Goal: Task Accomplishment & Management: Manage account settings

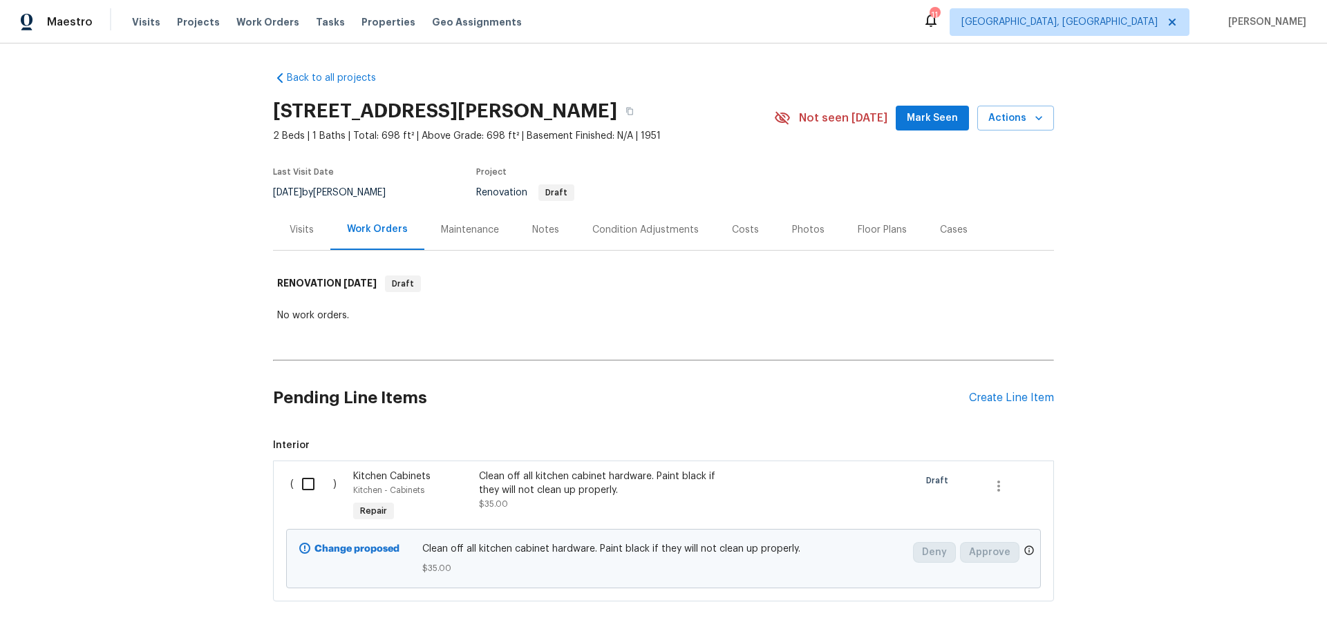
scroll to position [77, 0]
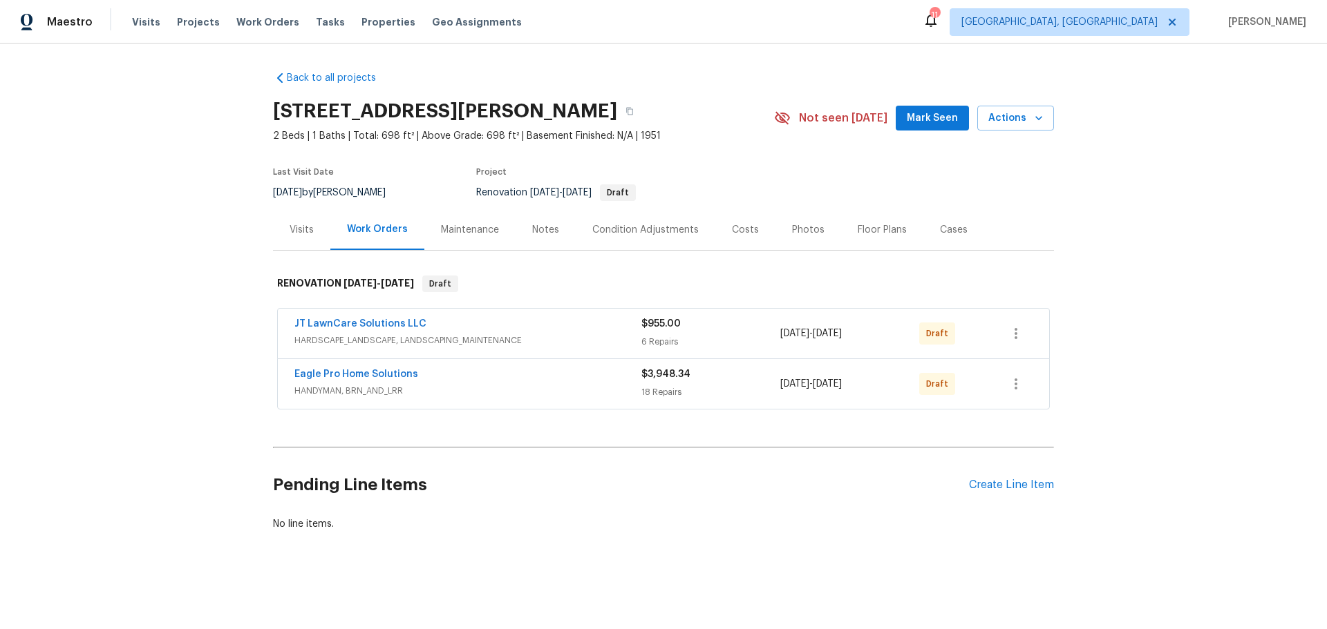
scroll to position [6, 0]
click at [1280, 124] on div "Back to all projects [STREET_ADDRESS][PERSON_NAME] 2 Beds | 1 Baths | Total: 69…" at bounding box center [663, 335] width 1327 height 582
click at [141, 24] on span "Visits" at bounding box center [146, 22] width 28 height 14
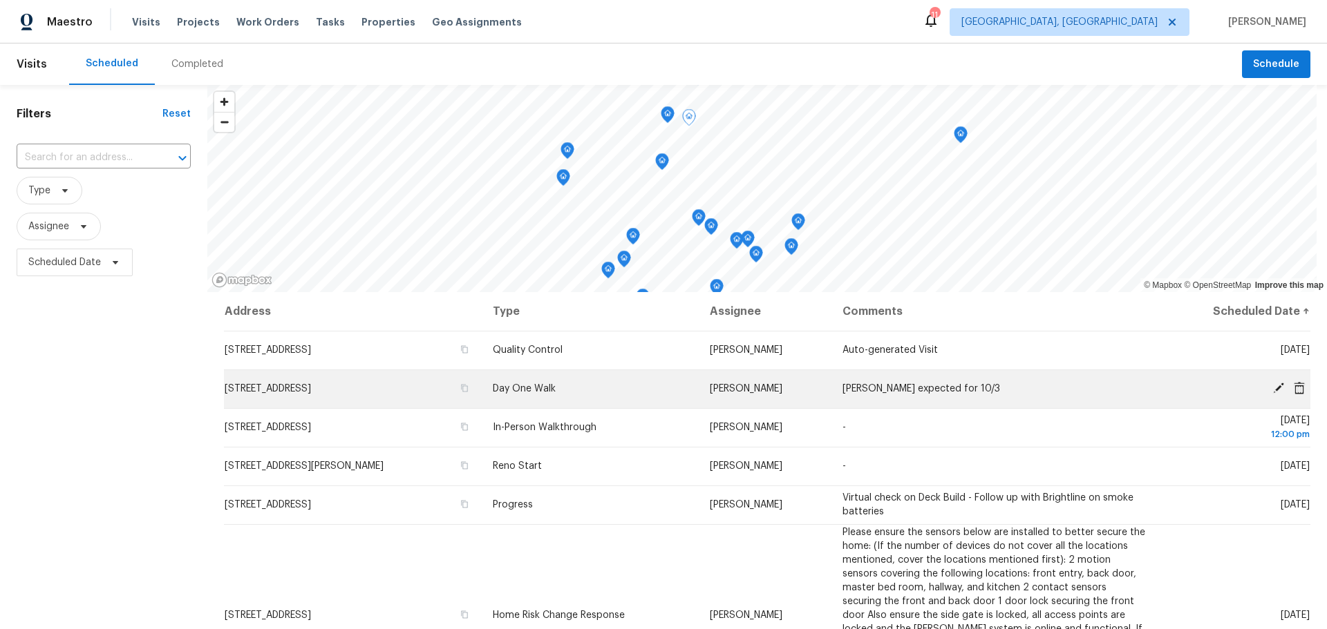
click at [1272, 386] on icon at bounding box center [1278, 388] width 12 height 12
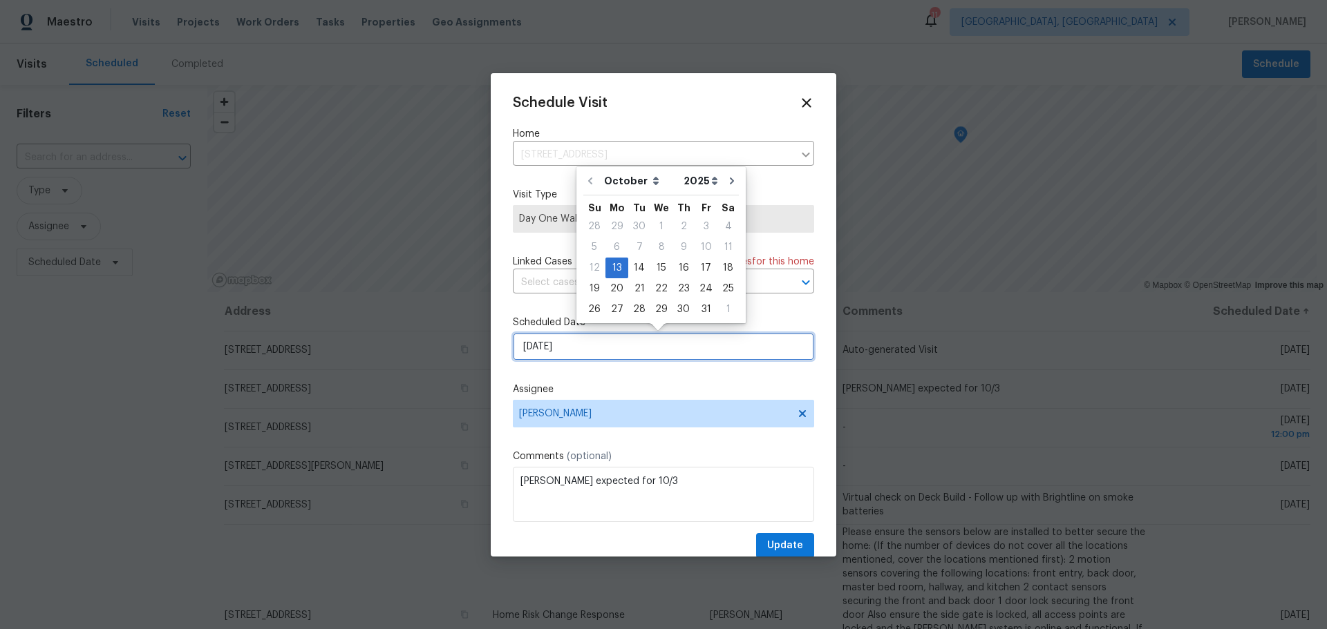
click at [625, 343] on input "[DATE]" at bounding box center [663, 347] width 301 height 28
click at [631, 264] on div "14" at bounding box center [639, 267] width 22 height 19
type input "[DATE]"
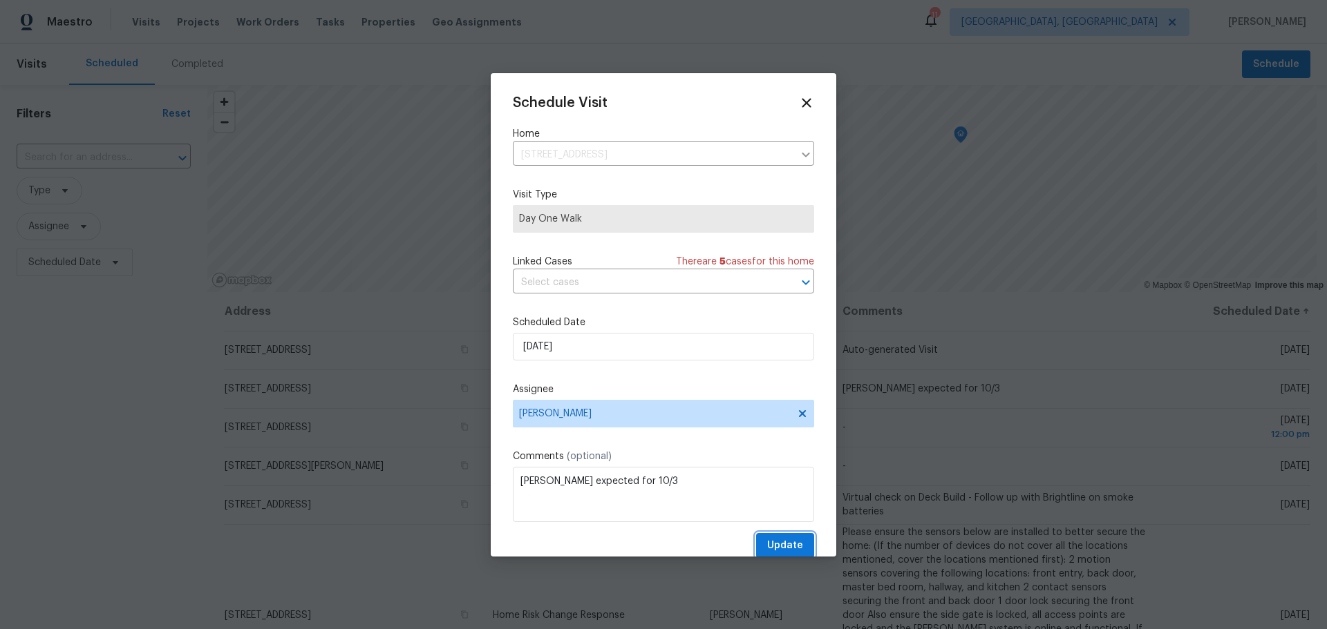
click at [768, 538] on span "Update" at bounding box center [785, 546] width 36 height 17
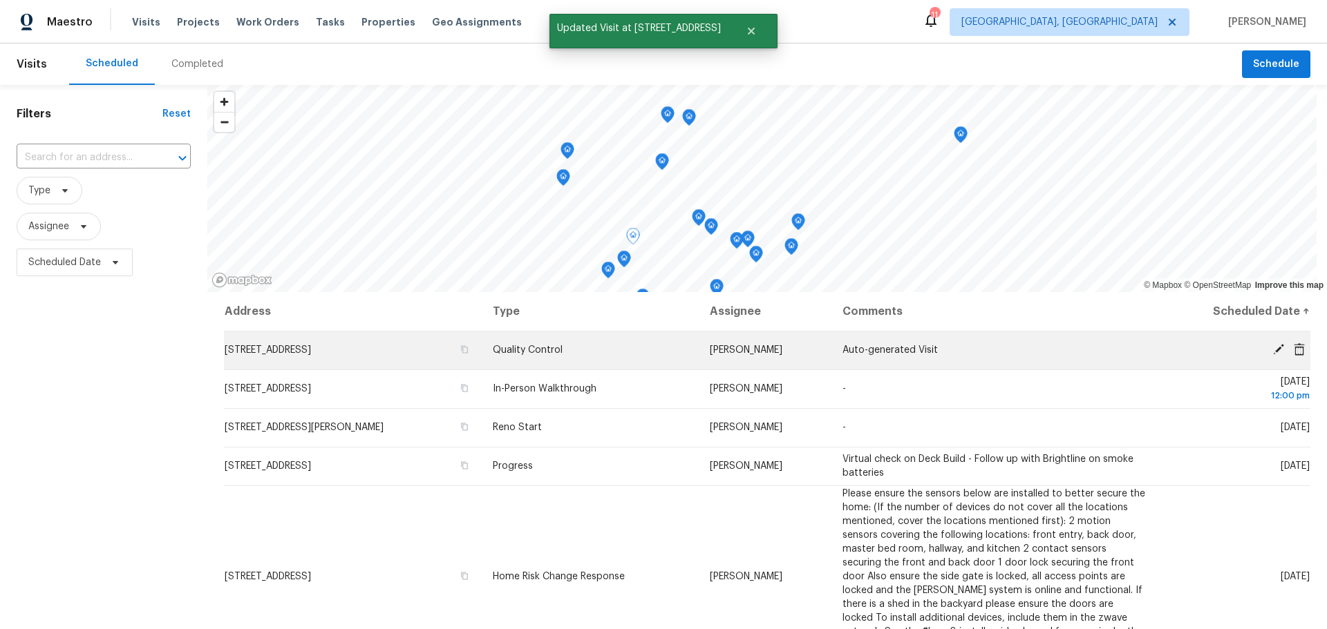
click at [1273, 349] on icon at bounding box center [1278, 349] width 11 height 11
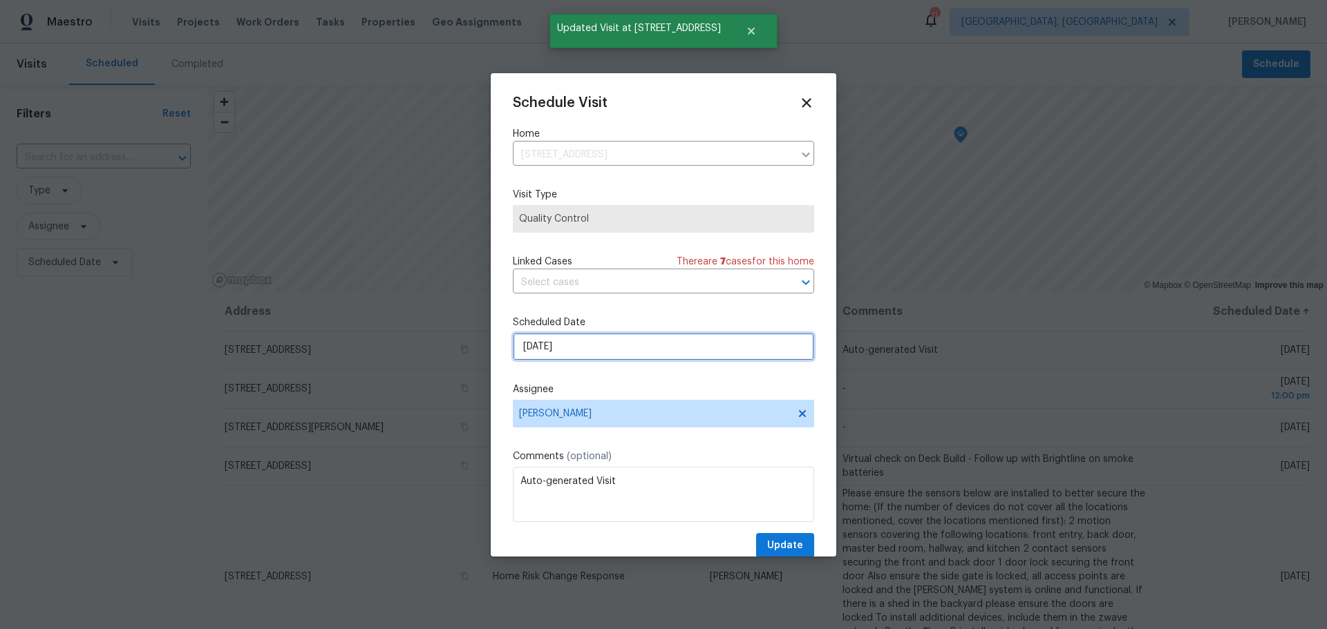
click at [542, 348] on input "[DATE]" at bounding box center [663, 347] width 301 height 28
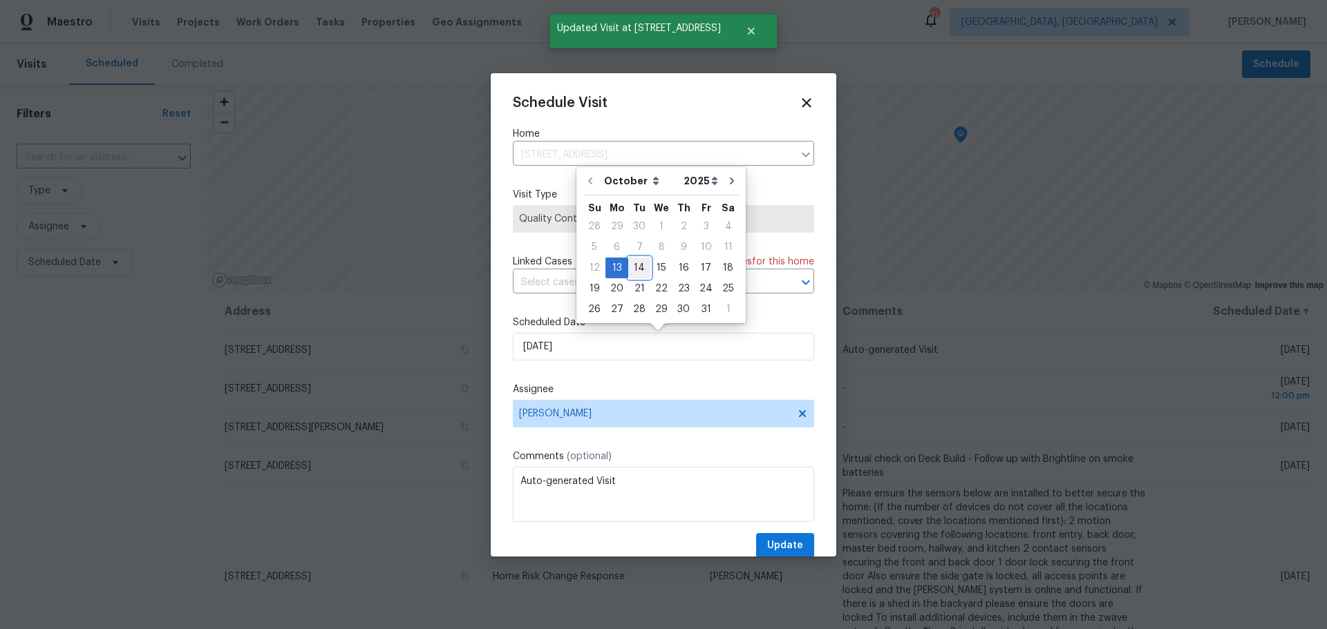
click at [642, 272] on div "14" at bounding box center [639, 267] width 22 height 19
type input "[DATE]"
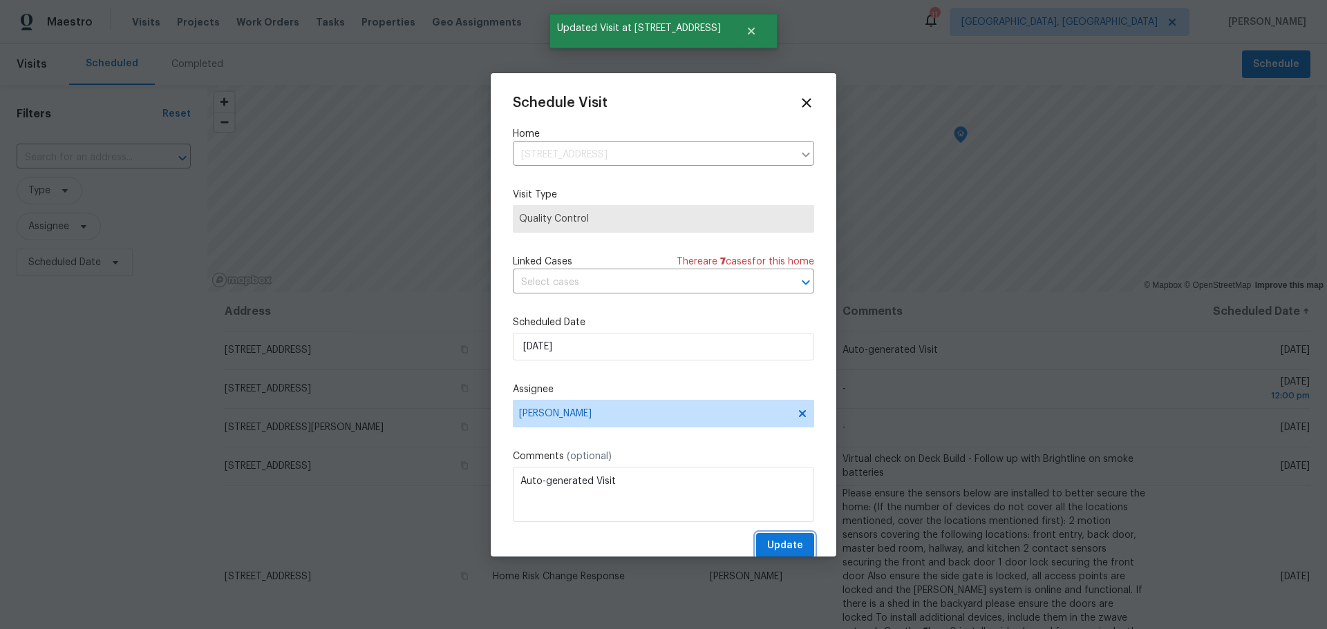
click at [772, 541] on span "Update" at bounding box center [785, 546] width 36 height 17
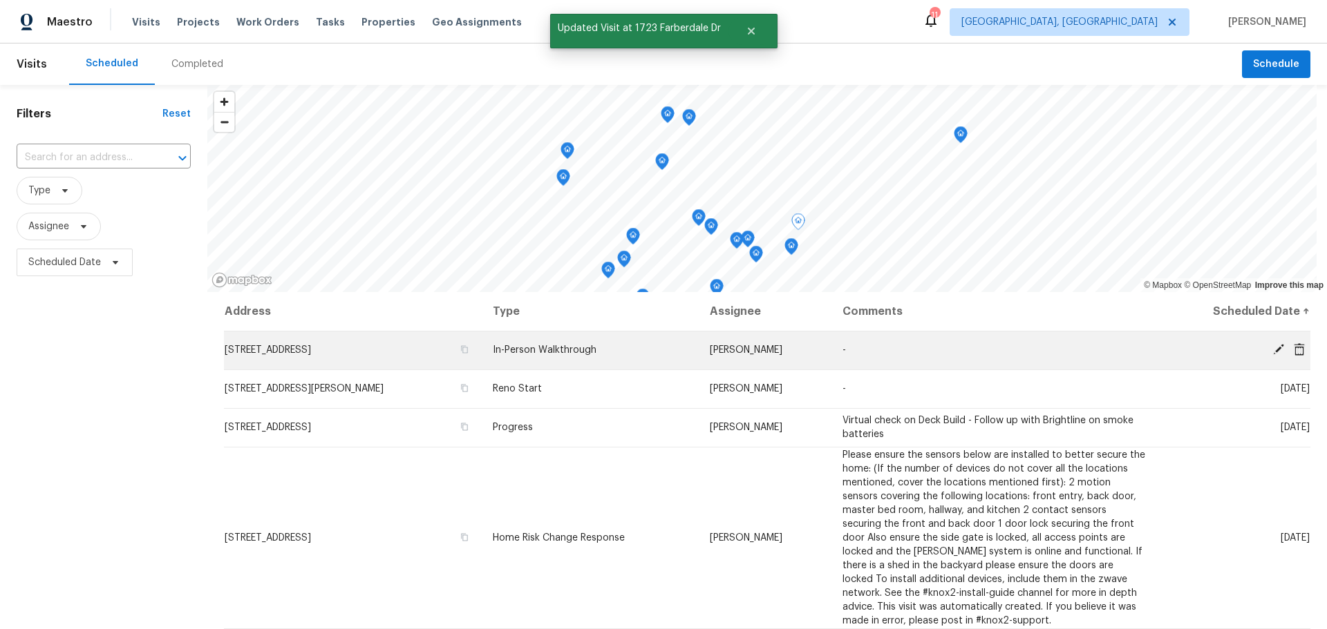
click at [1272, 345] on icon at bounding box center [1278, 349] width 12 height 12
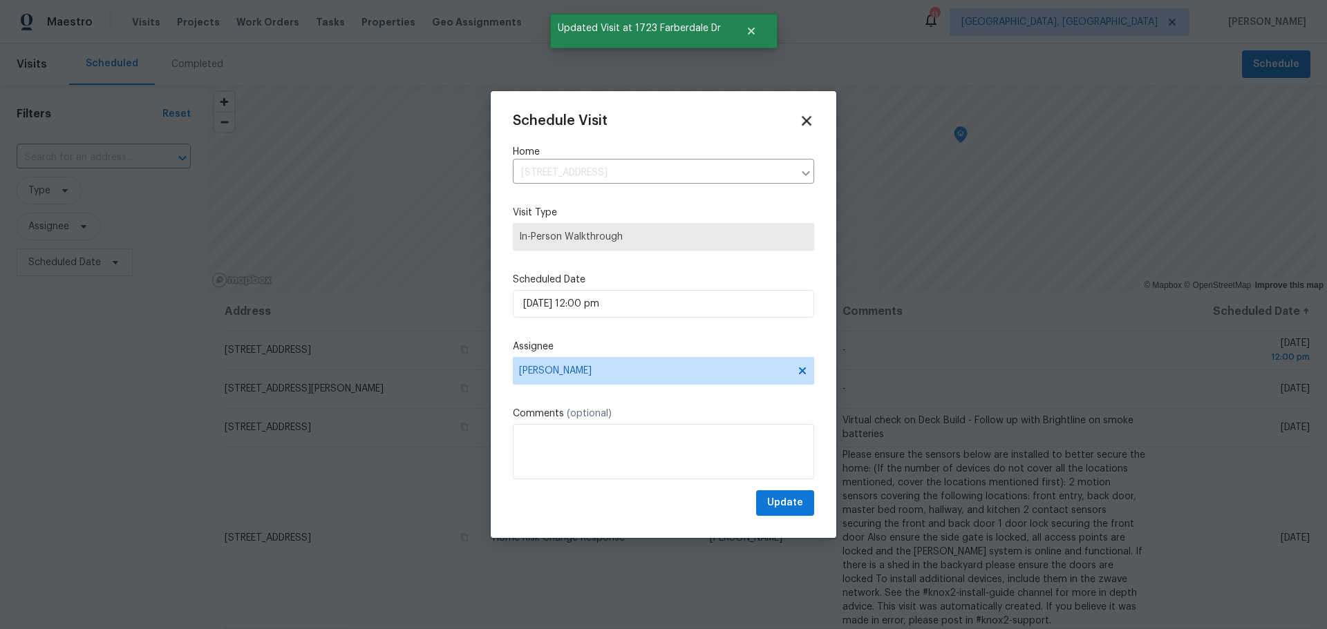
click at [801, 122] on icon at bounding box center [806, 121] width 10 height 10
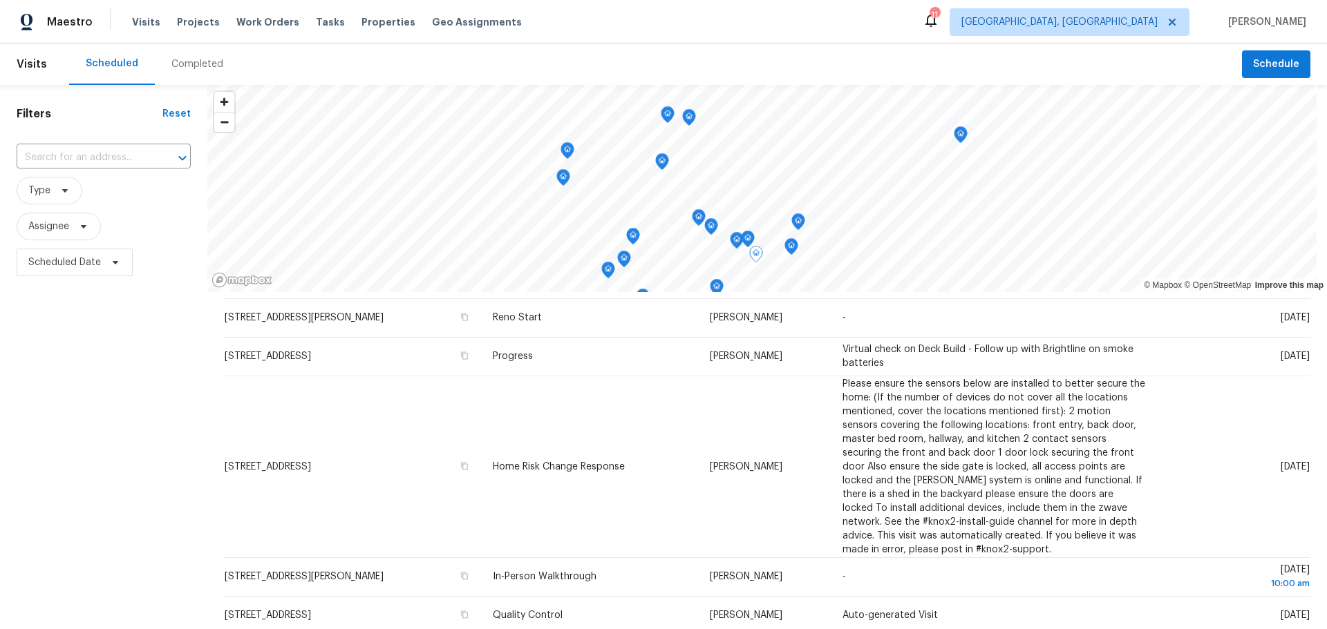
scroll to position [70, 0]
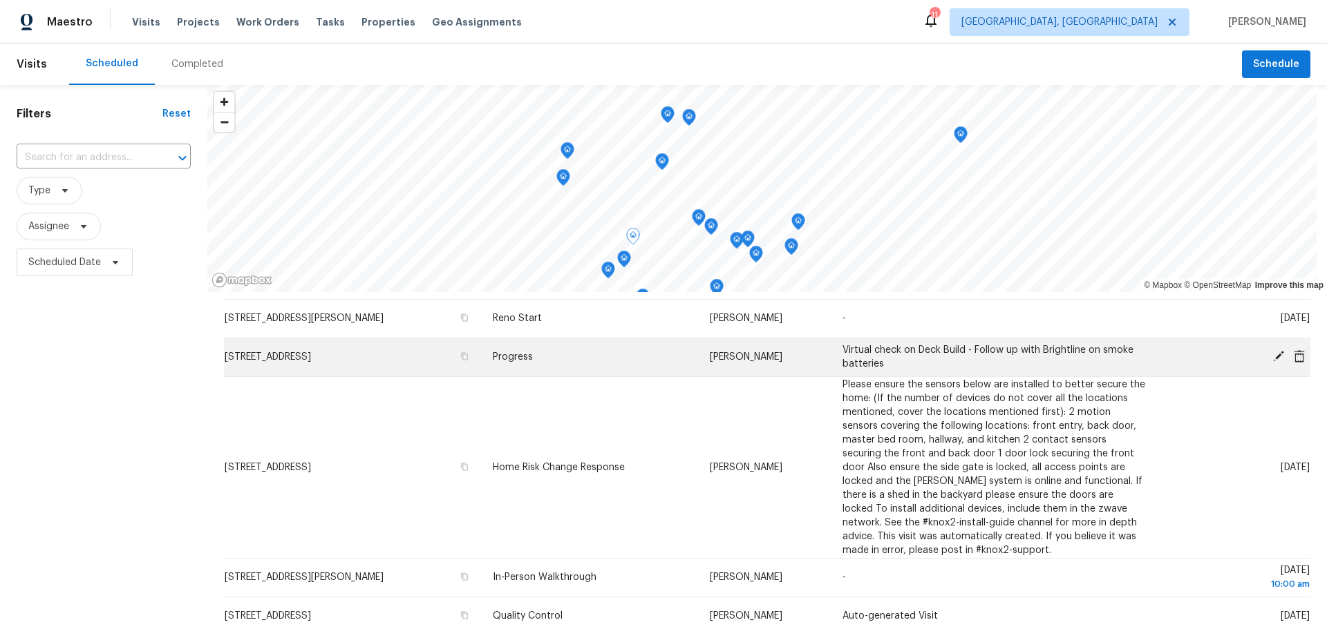
click at [1272, 353] on icon at bounding box center [1278, 356] width 12 height 12
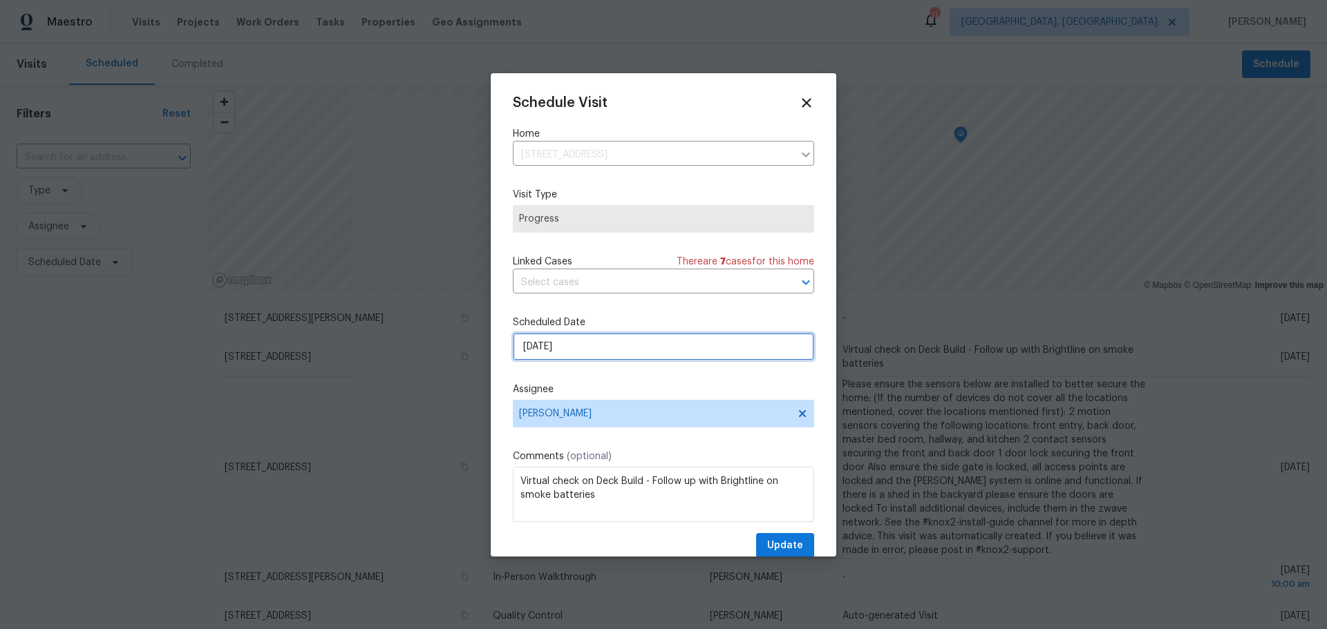
click at [594, 348] on input "[DATE]" at bounding box center [663, 347] width 301 height 28
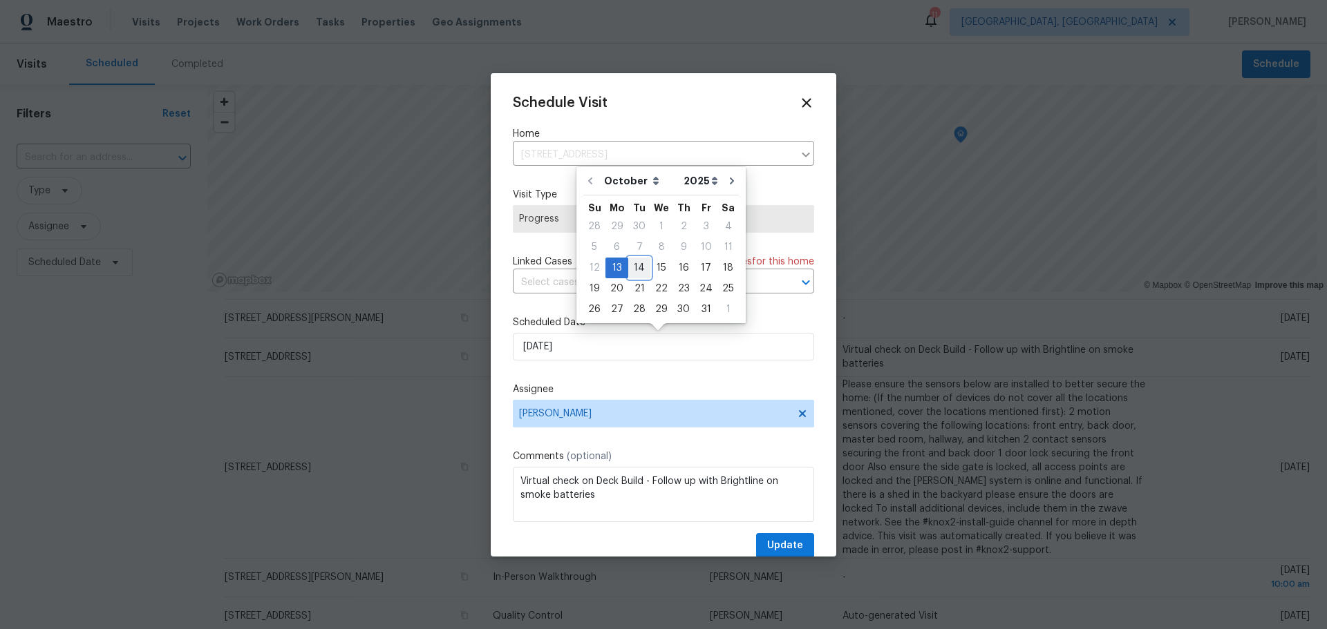
click at [640, 274] on div "14" at bounding box center [639, 267] width 22 height 19
type input "[DATE]"
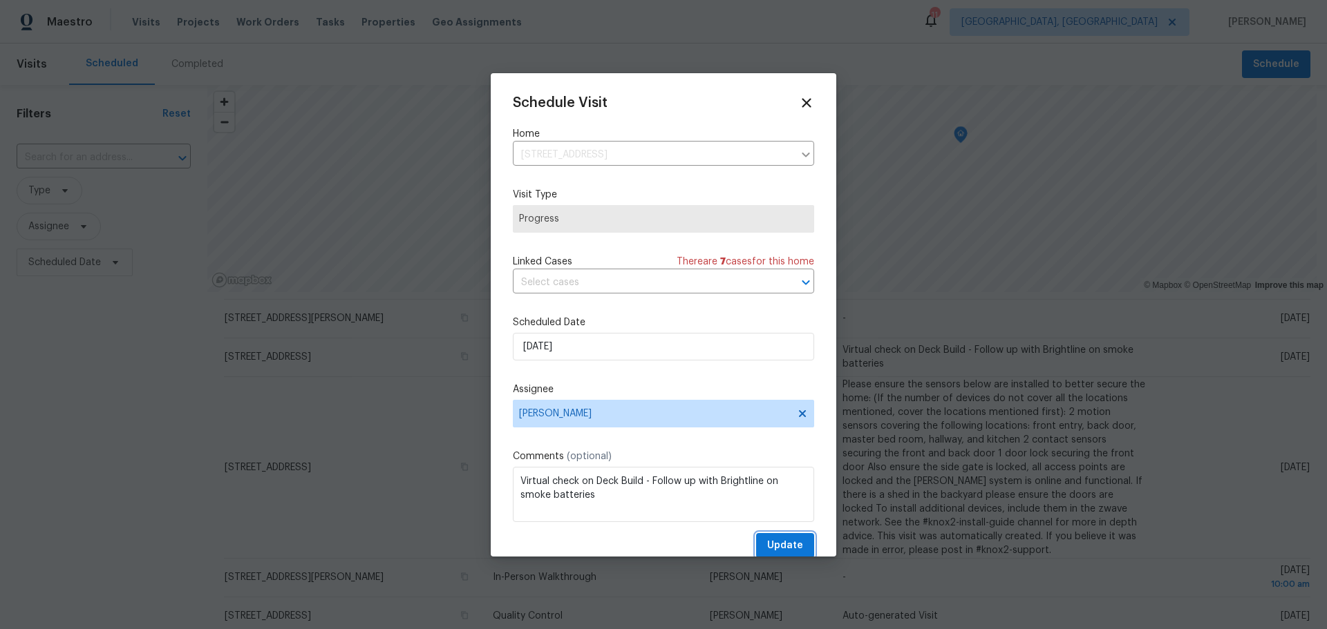
click at [781, 540] on span "Update" at bounding box center [785, 546] width 36 height 17
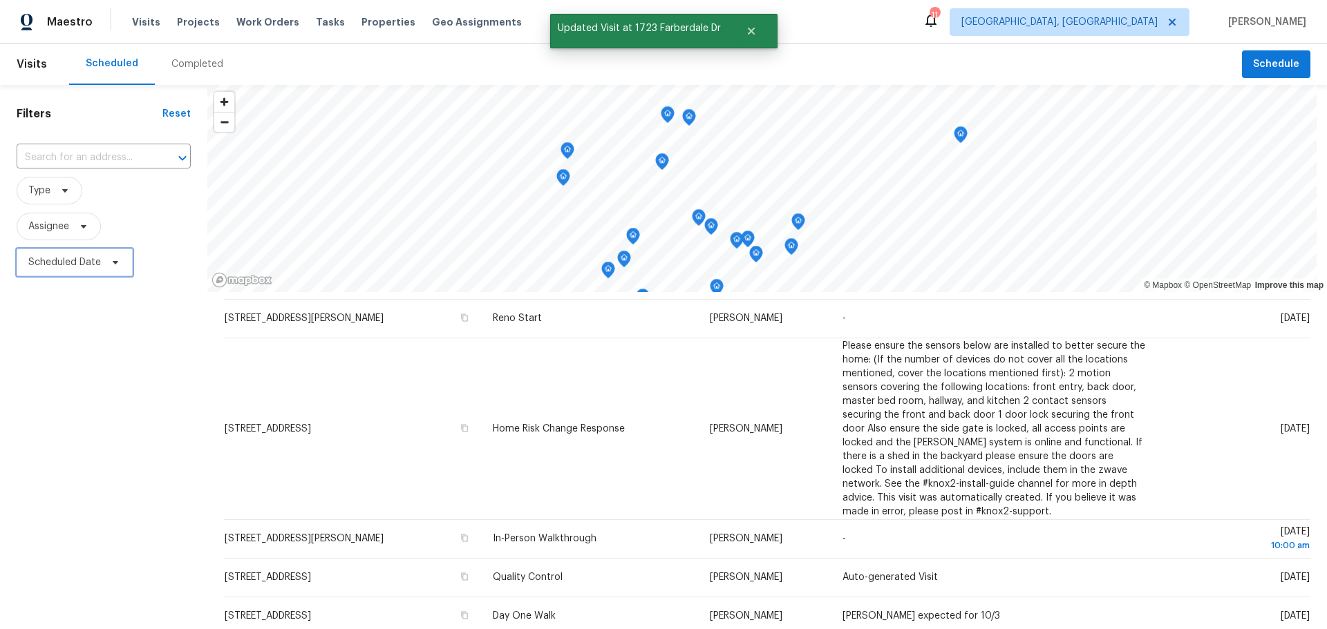
click at [85, 258] on span "Scheduled Date" at bounding box center [64, 263] width 73 height 14
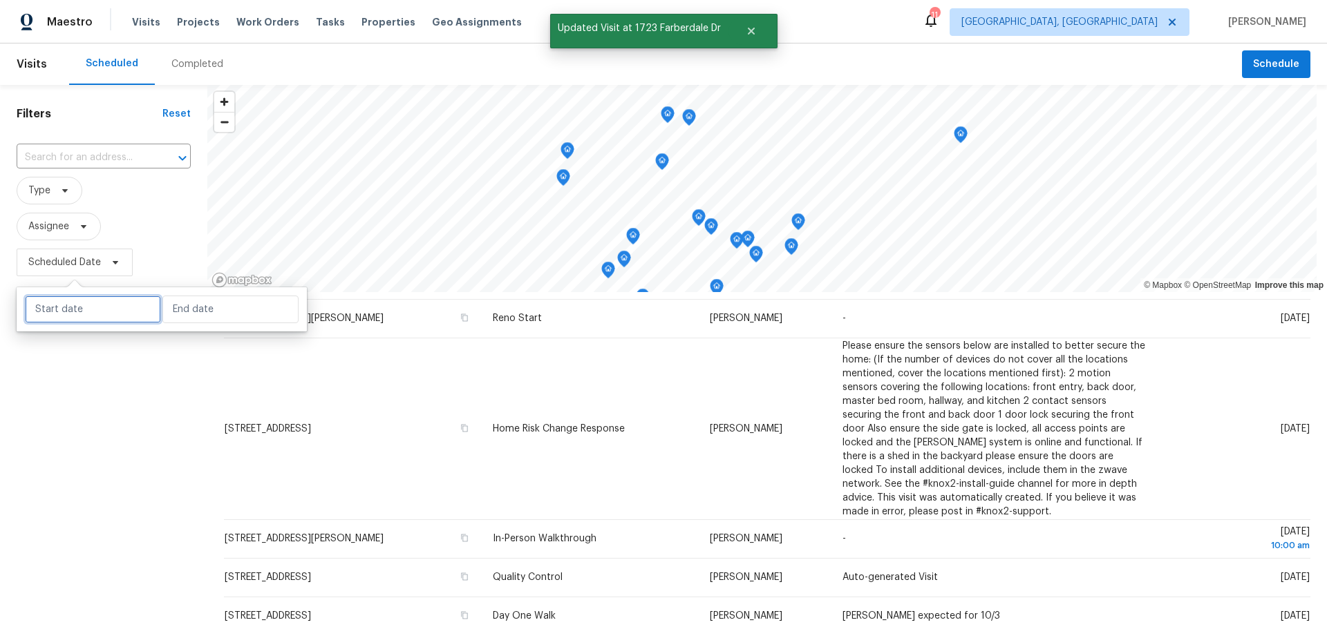
select select "9"
select select "2025"
select select "10"
select select "2025"
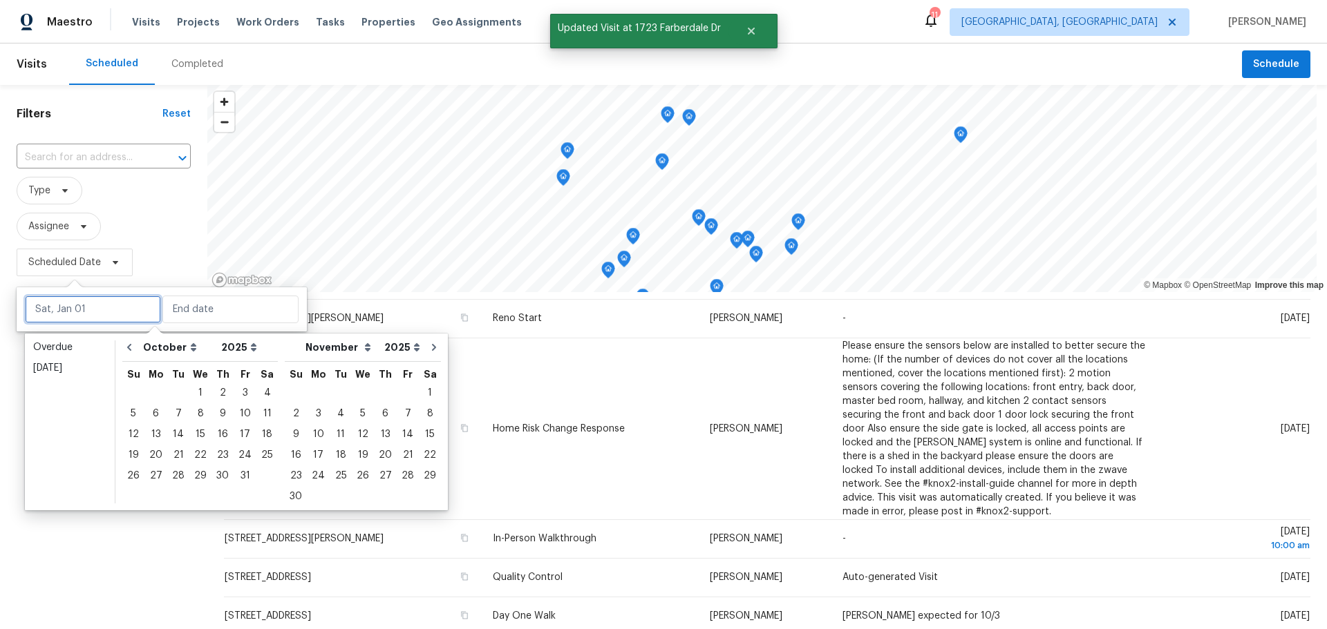
click at [88, 310] on input "text" at bounding box center [93, 310] width 136 height 28
click at [177, 436] on div "14" at bounding box center [178, 434] width 22 height 19
type input "[DATE]"
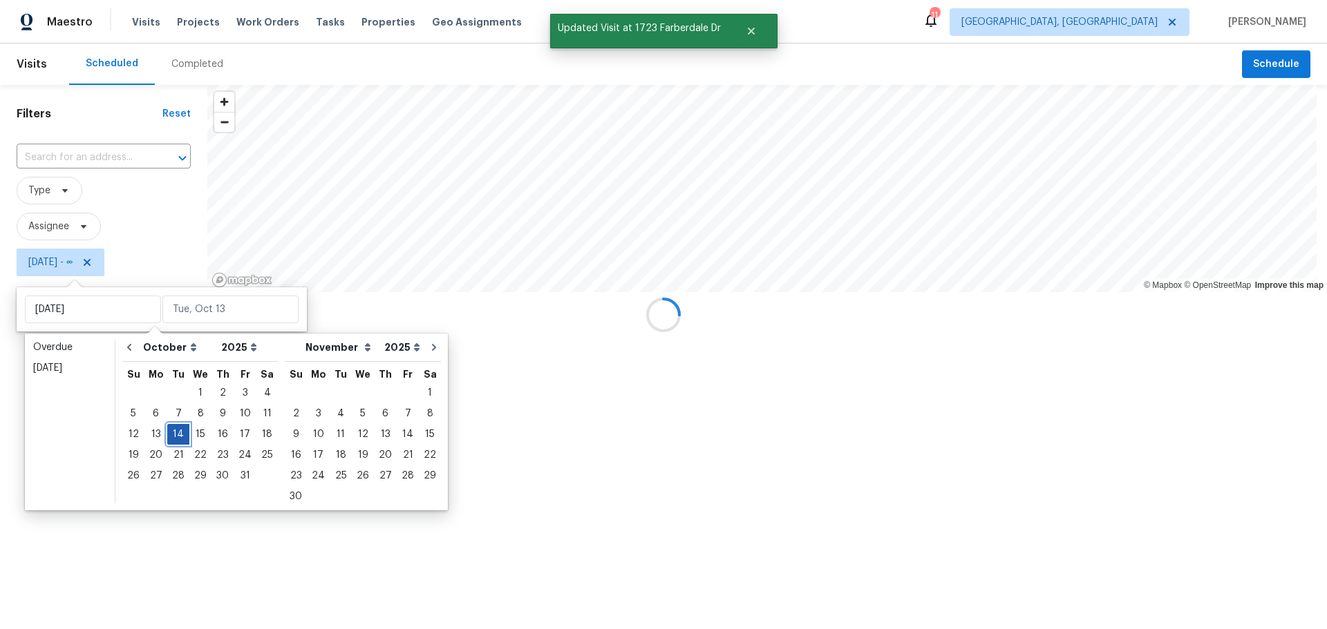
click at [177, 436] on div "14" at bounding box center [178, 434] width 22 height 19
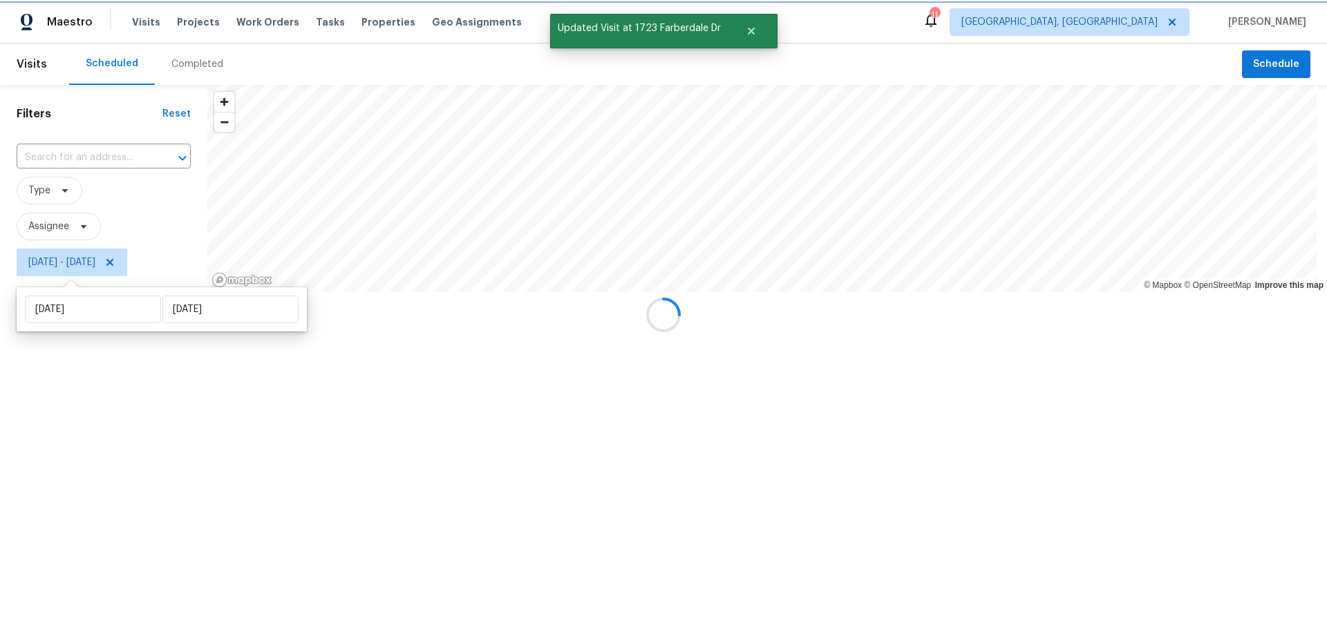
type input "[DATE]"
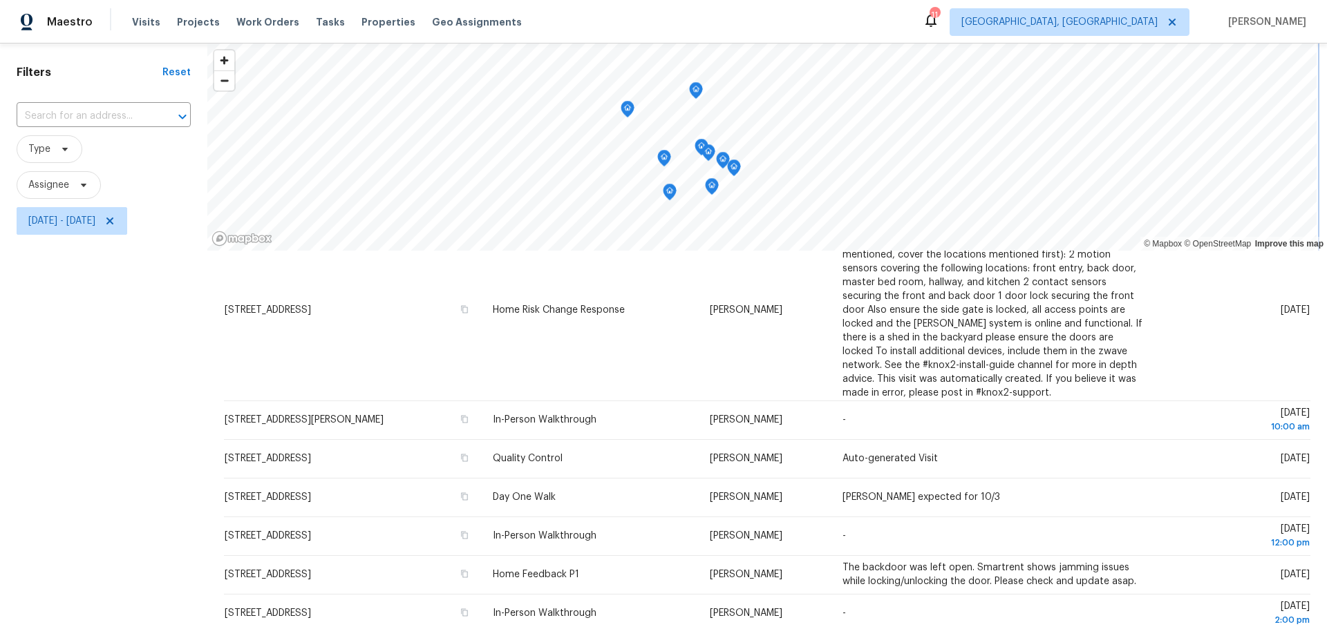
scroll to position [41, 0]
click at [60, 140] on span "Type" at bounding box center [50, 149] width 66 height 28
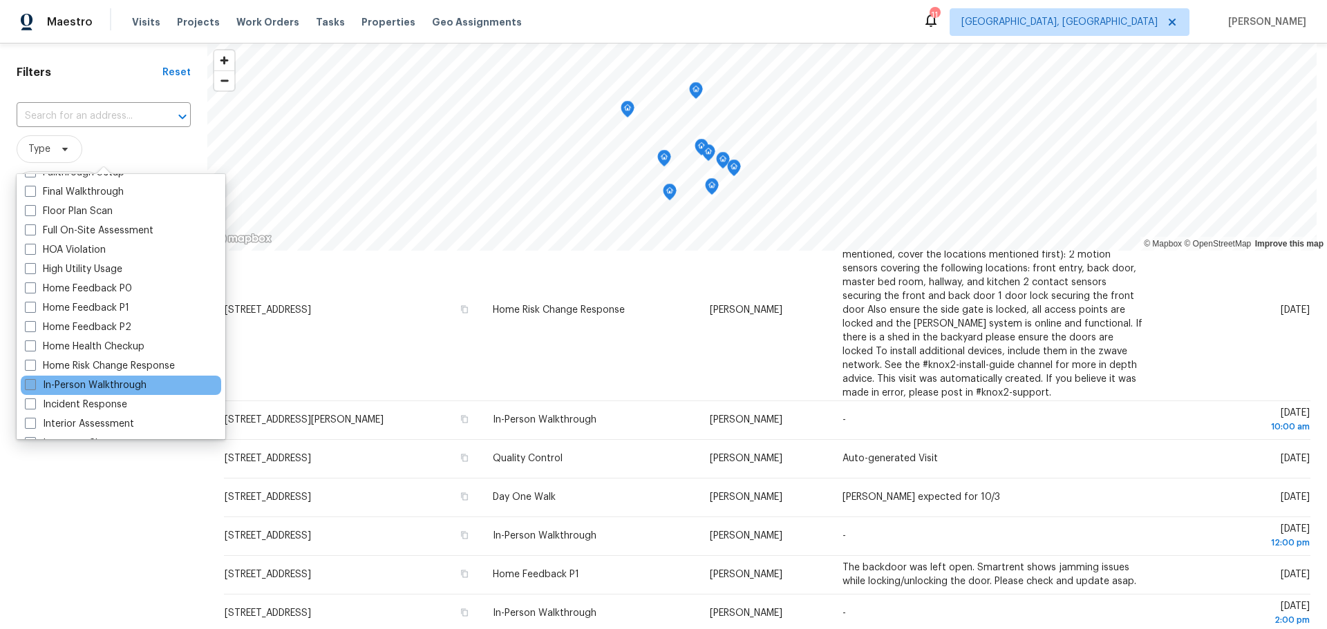
scroll to position [343, 0]
click at [102, 388] on label "In-Person Walkthrough" at bounding box center [86, 385] width 122 height 14
click at [34, 387] on input "In-Person Walkthrough" at bounding box center [29, 382] width 9 height 9
checkbox input "true"
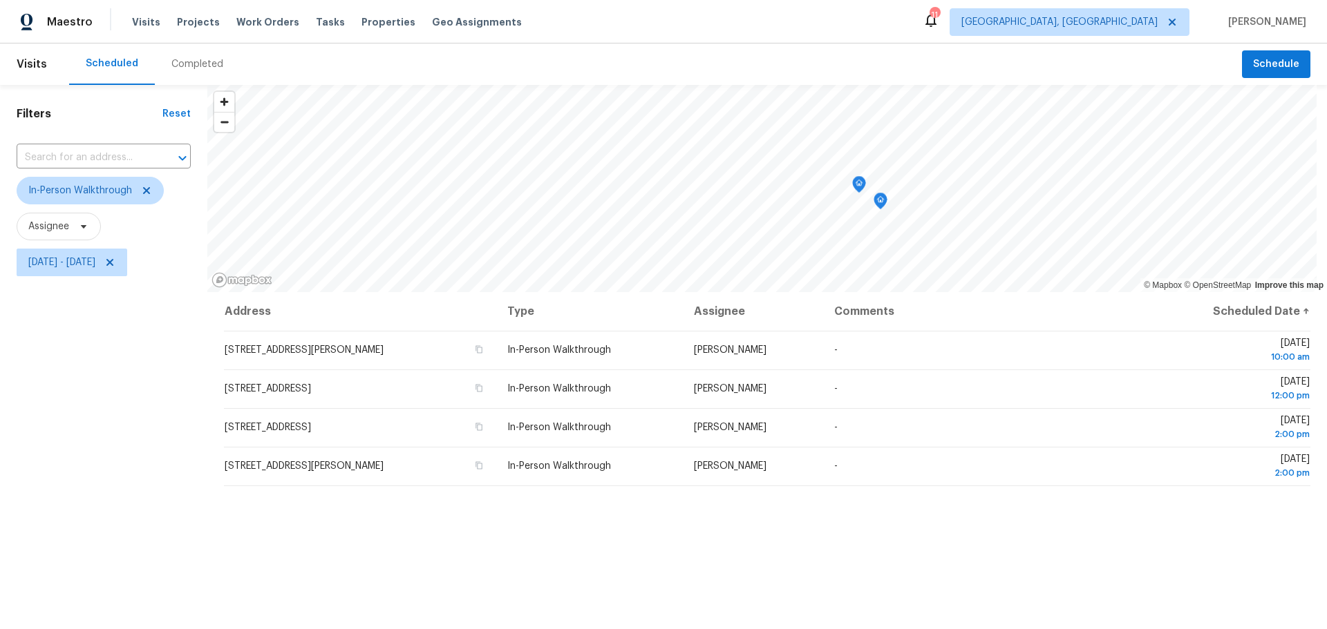
click at [66, 471] on div "Filters Reset ​ In-Person Walkthrough Assignee [DATE] - [DATE]" at bounding box center [103, 440] width 207 height 711
click at [694, 126] on icon "Map marker" at bounding box center [693, 118] width 14 height 17
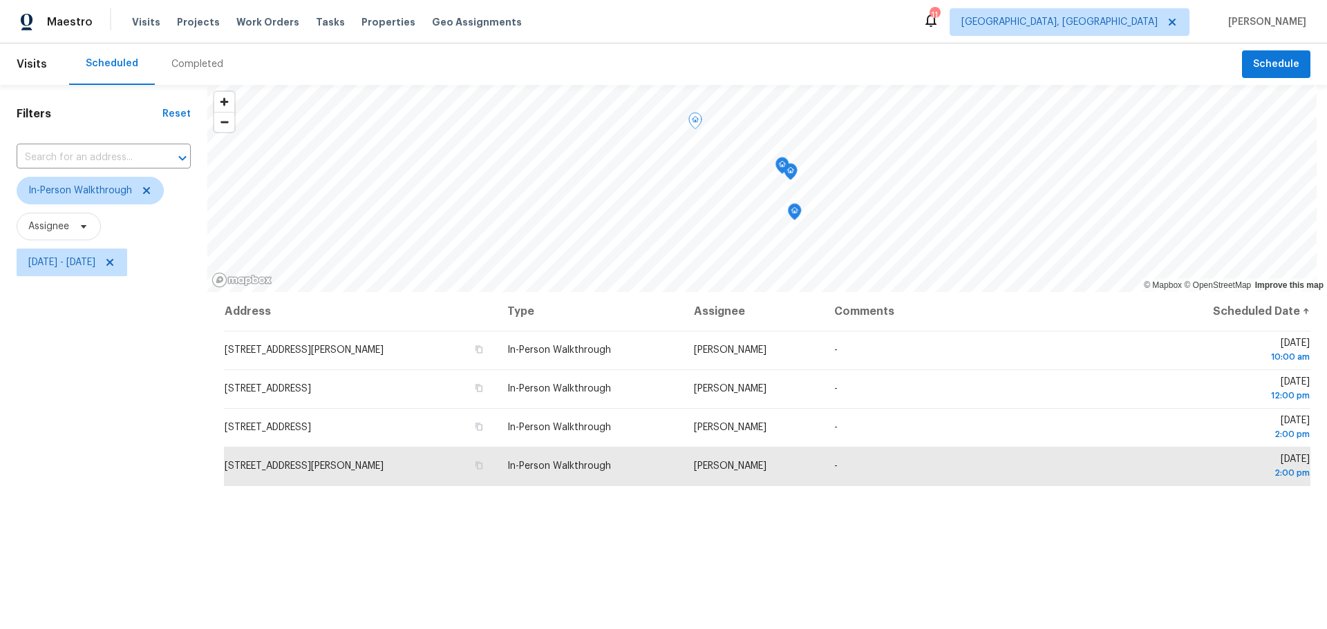
click at [777, 168] on icon "Map marker" at bounding box center [782, 166] width 12 height 16
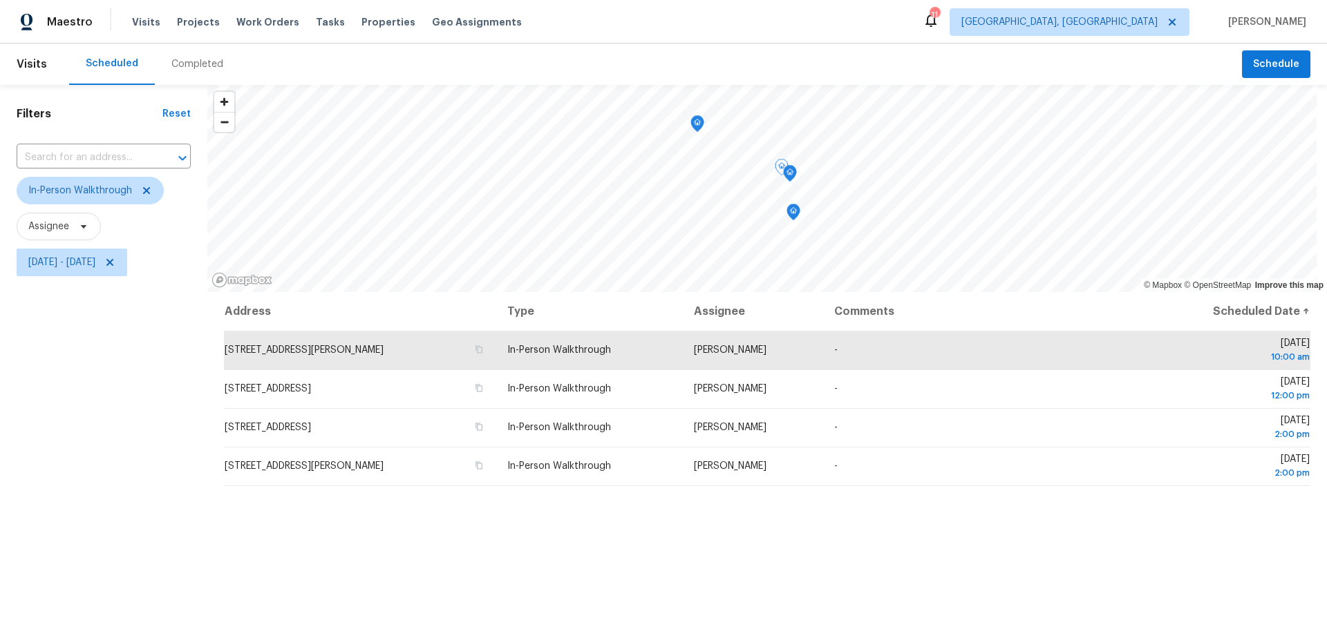
scroll to position [1, 0]
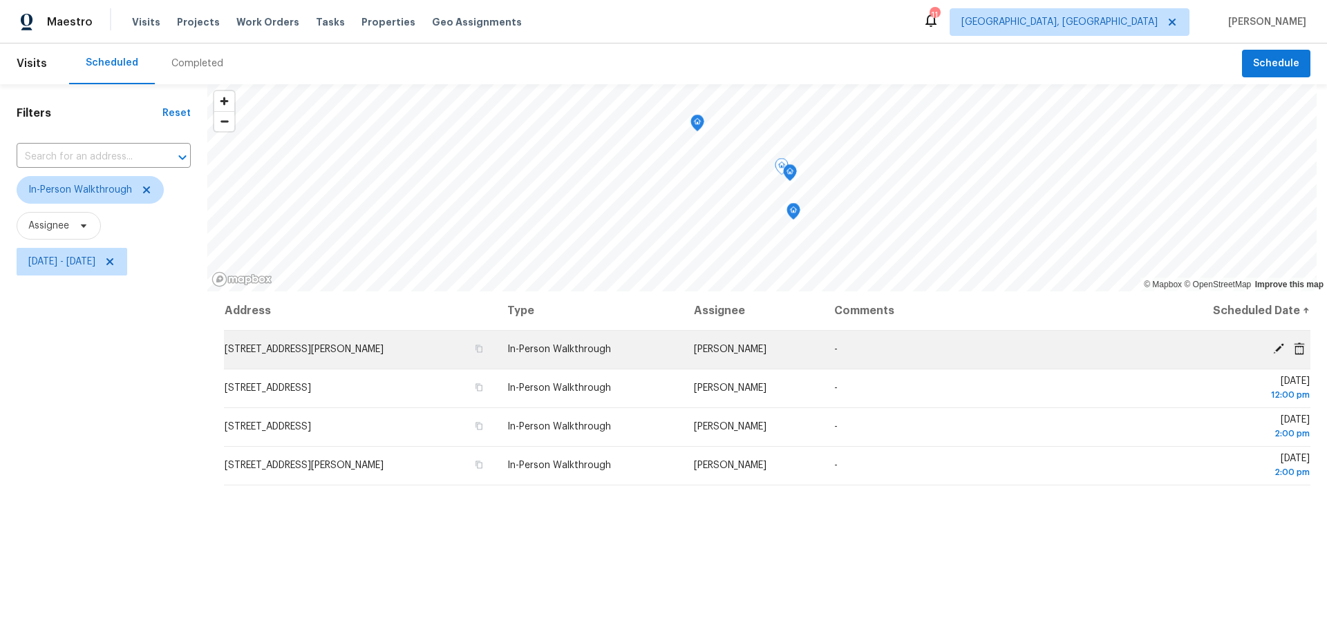
click at [1272, 343] on icon at bounding box center [1278, 349] width 12 height 12
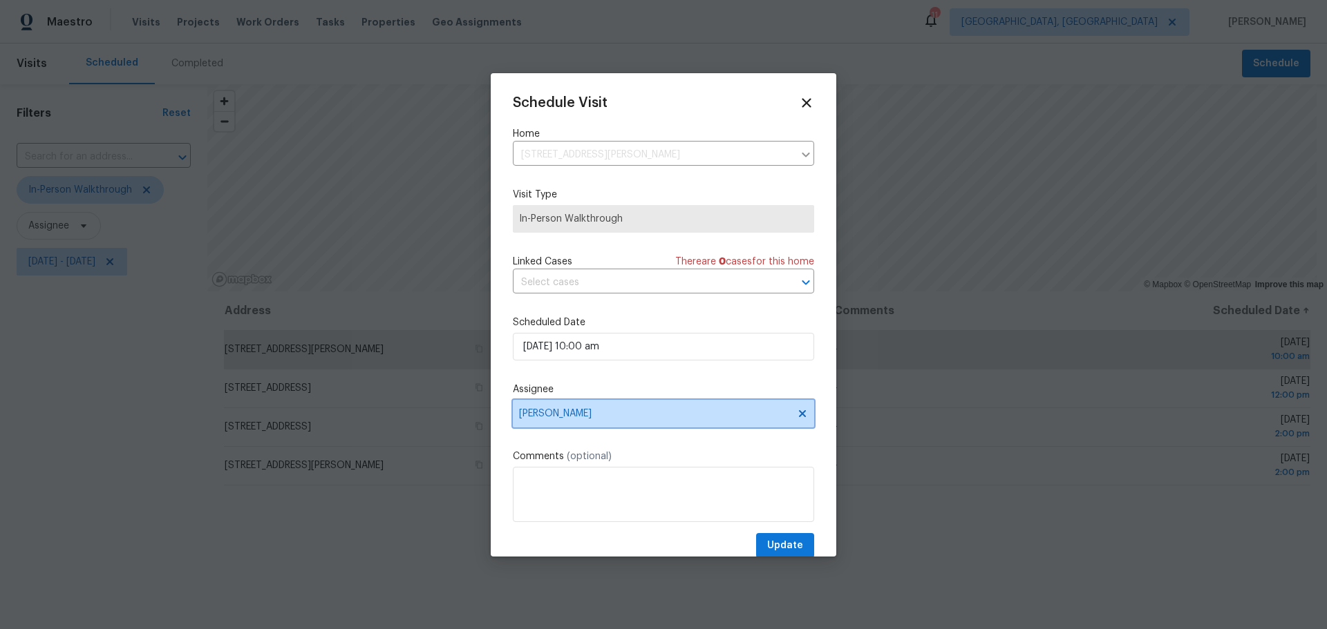
click at [617, 405] on span "[PERSON_NAME]" at bounding box center [663, 414] width 301 height 28
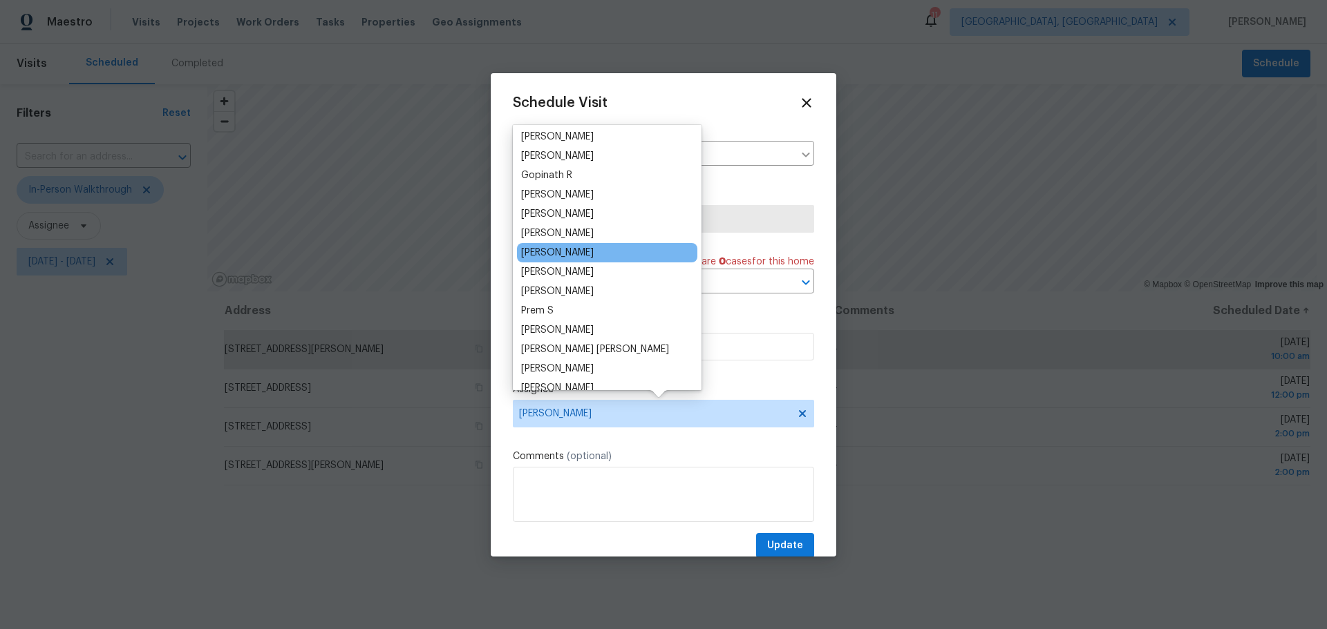
scroll to position [137, 0]
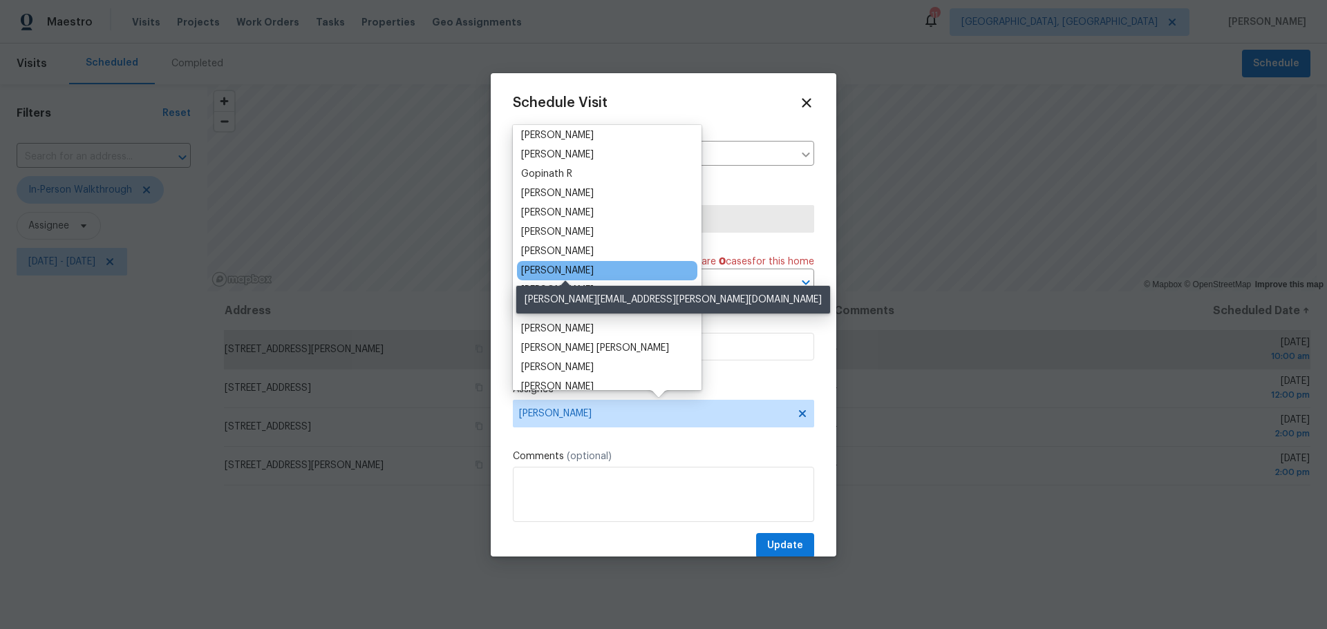
click at [585, 267] on div "[PERSON_NAME]" at bounding box center [557, 271] width 73 height 14
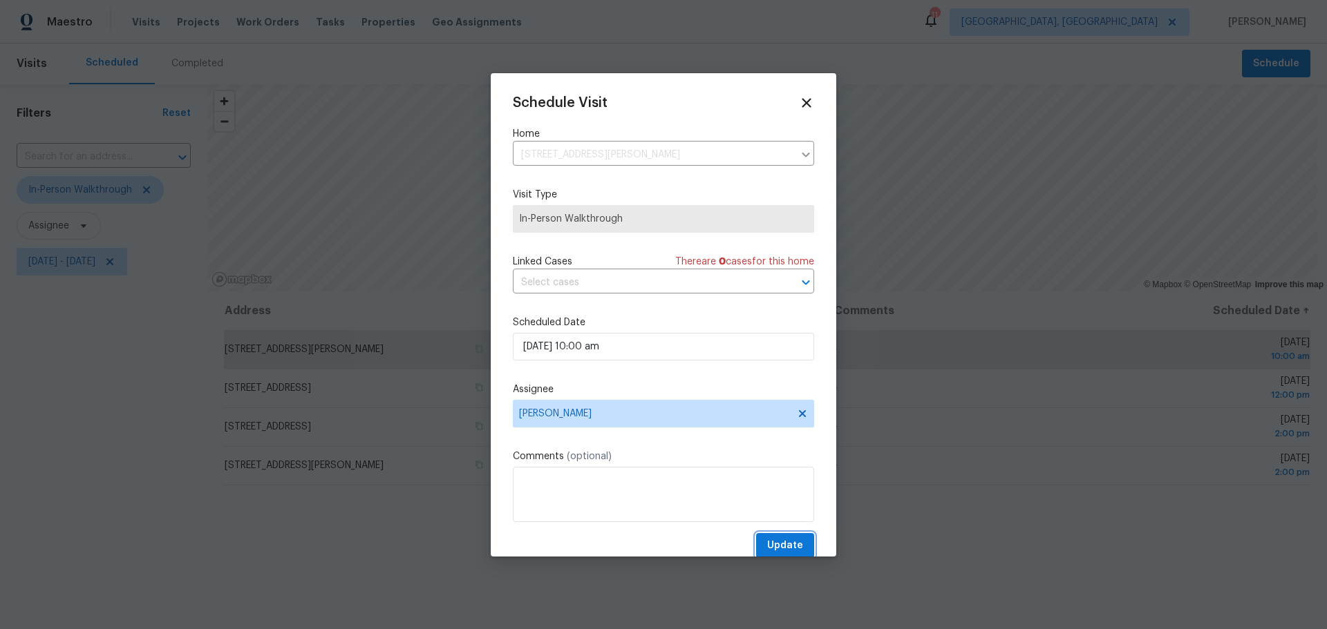
click at [781, 539] on span "Update" at bounding box center [785, 546] width 36 height 17
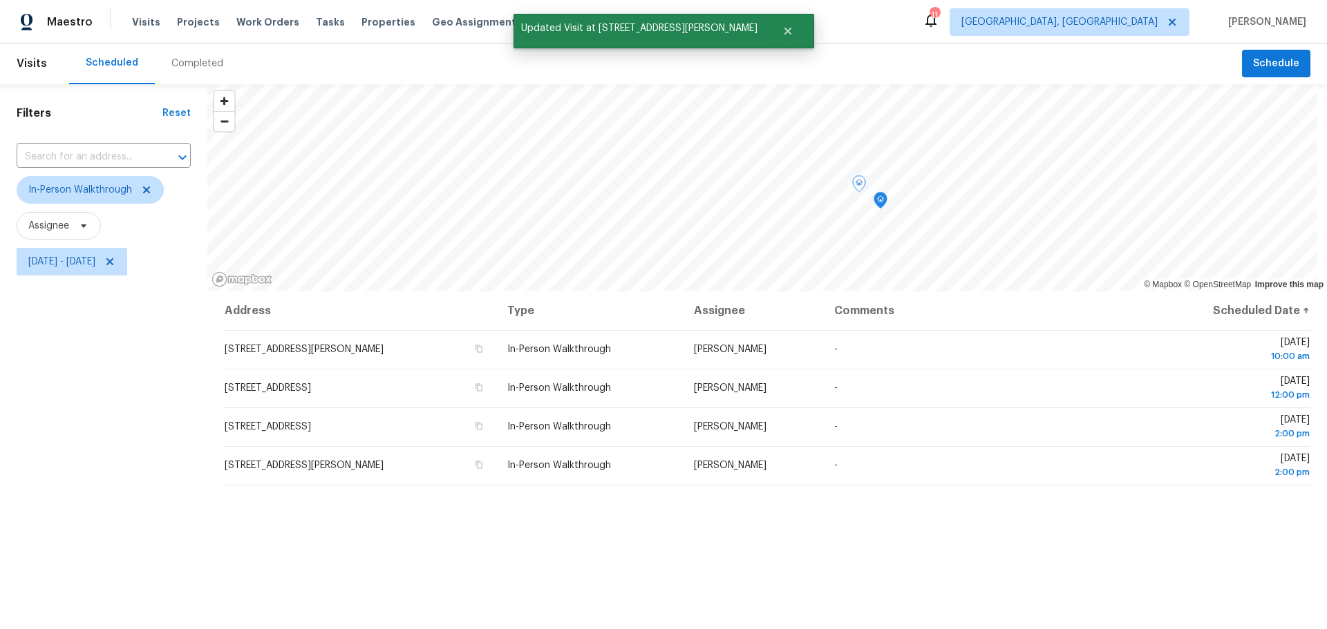
click at [593, 569] on div "Address Type Assignee Comments Scheduled Date ↑ [STREET_ADDRESS][PERSON_NAME] I…" at bounding box center [766, 544] width 1119 height 504
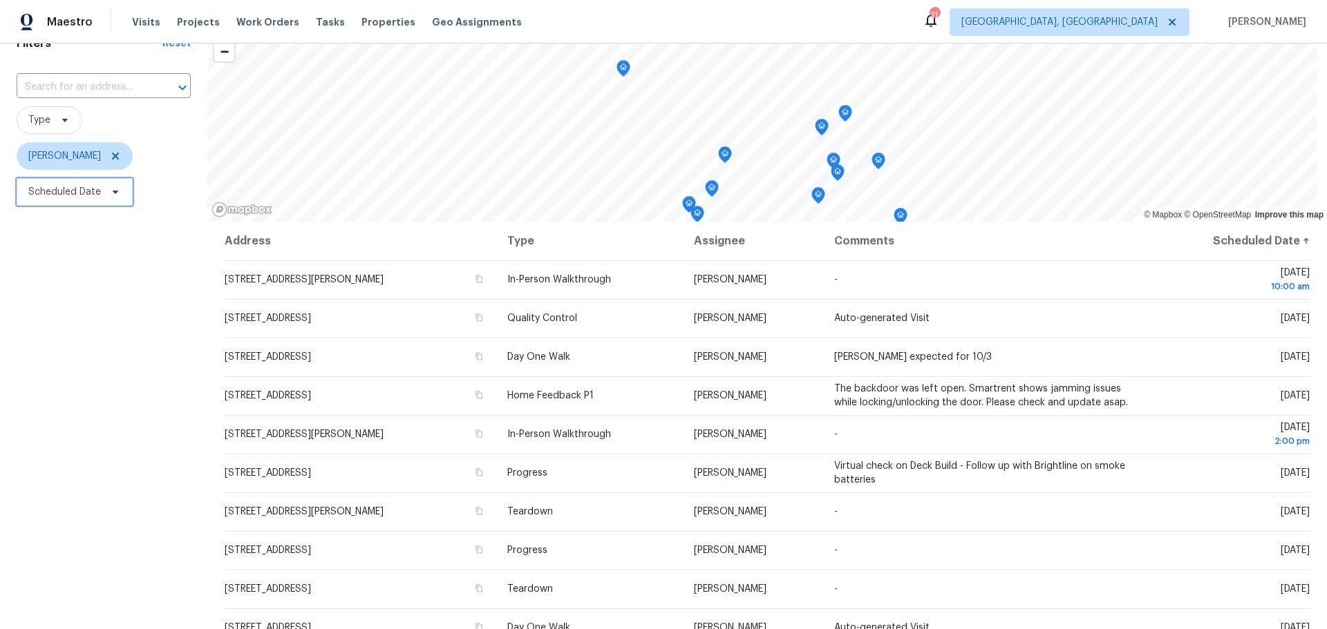
click at [74, 187] on span "Scheduled Date" at bounding box center [64, 192] width 73 height 14
click at [80, 238] on input "text" at bounding box center [93, 240] width 136 height 28
select select "9"
select select "2025"
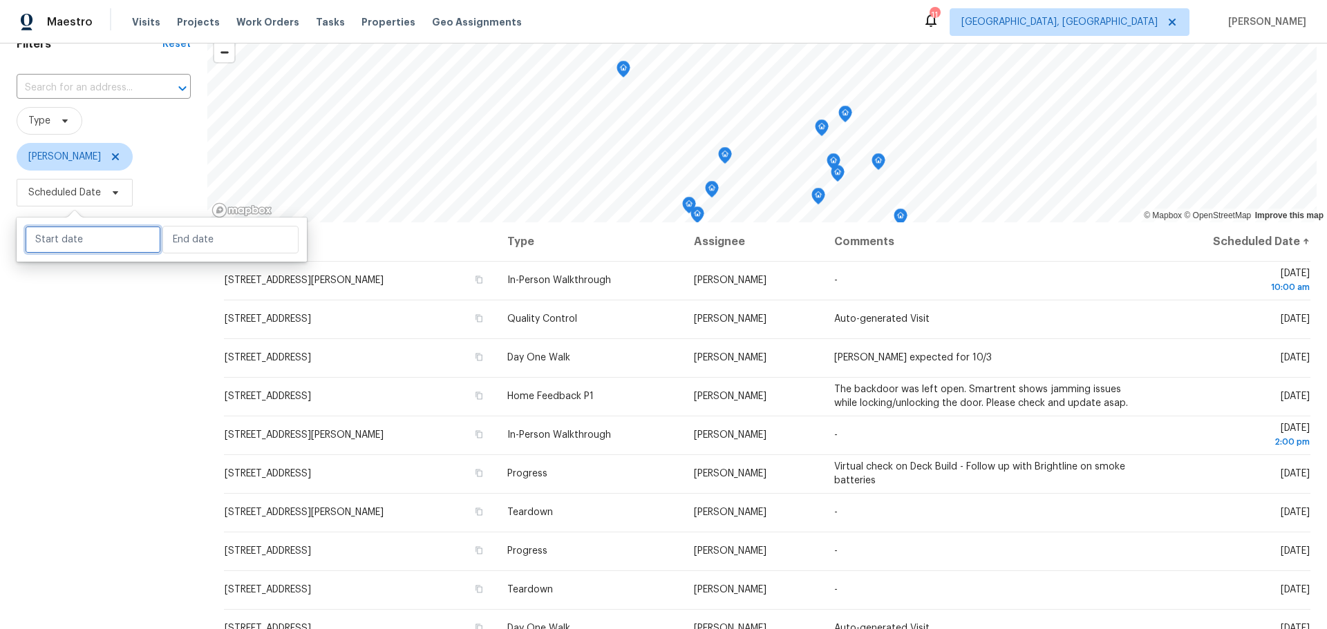
select select "10"
select select "2025"
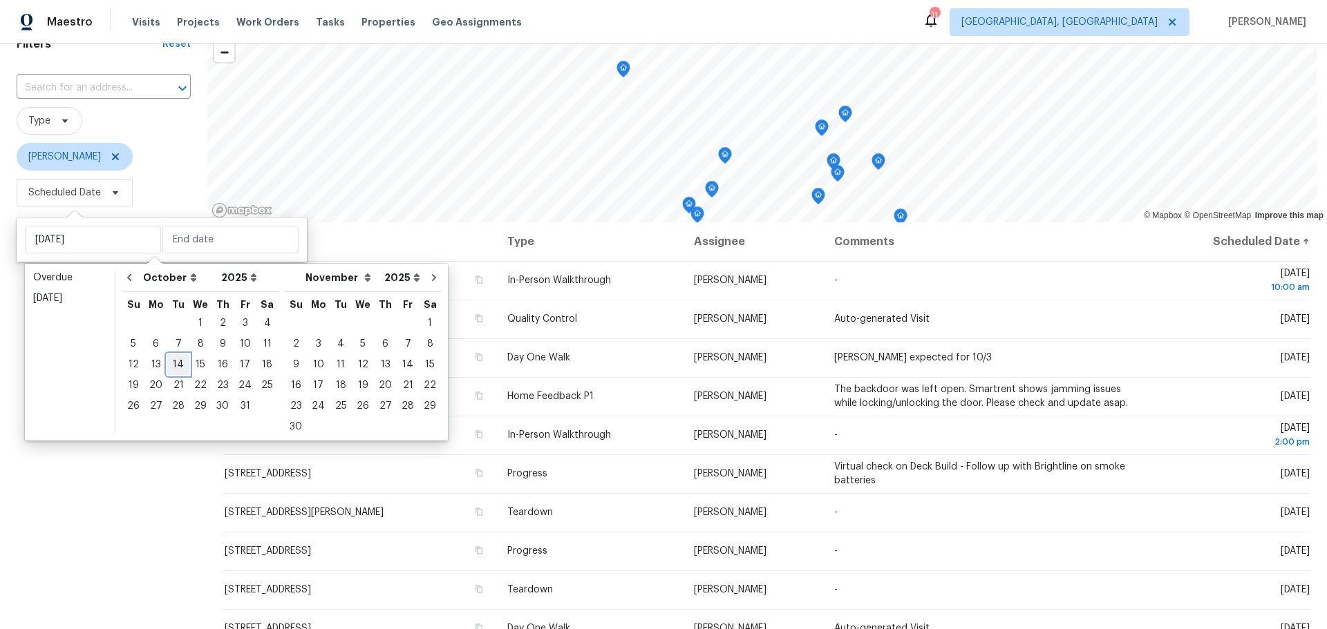
click at [175, 362] on div "14" at bounding box center [178, 364] width 22 height 19
type input "[DATE]"
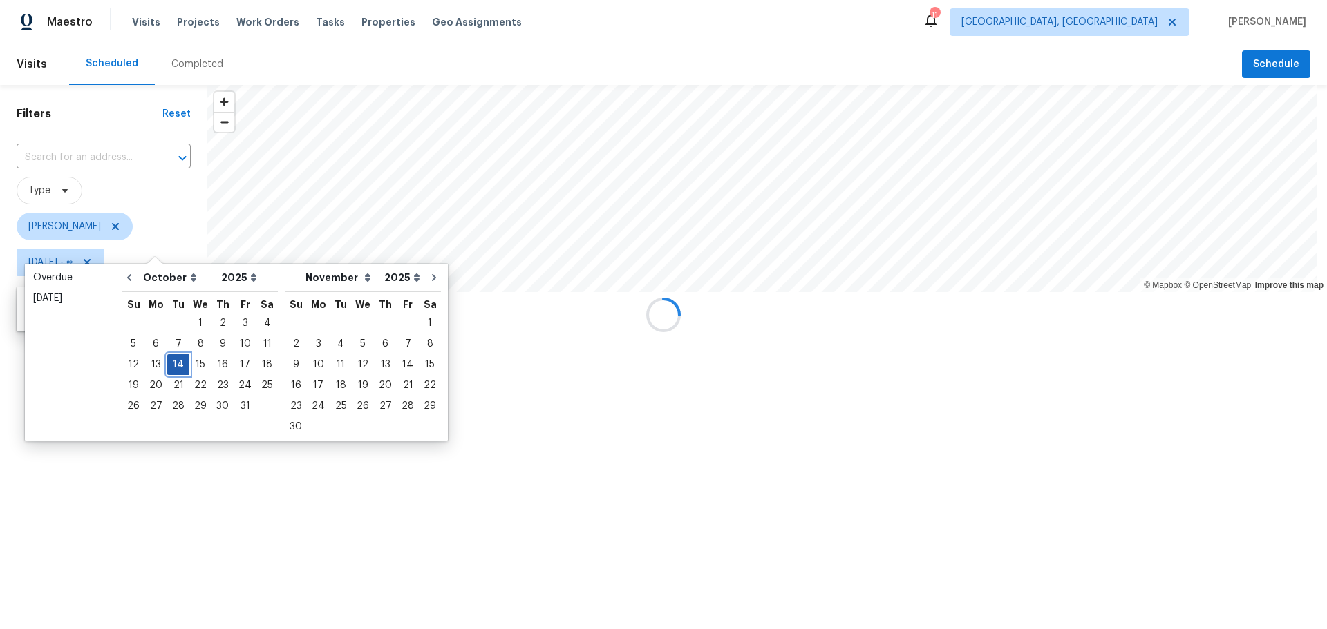
click at [175, 362] on div "14" at bounding box center [178, 364] width 22 height 19
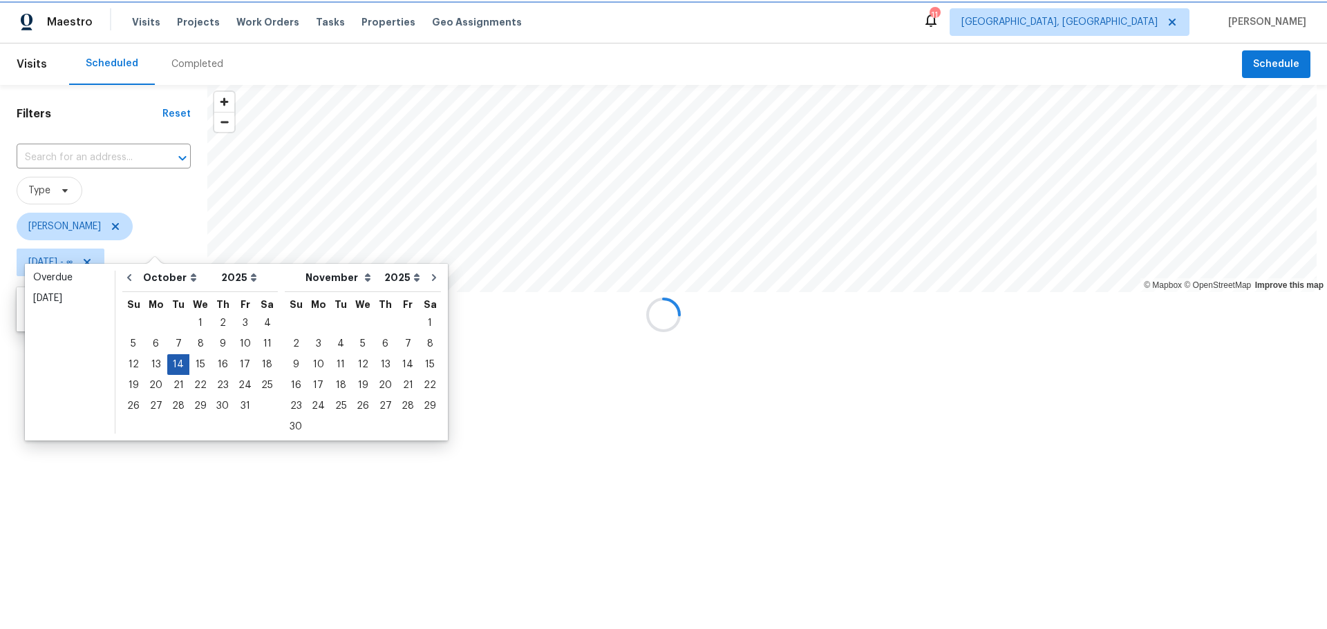
type input "[DATE]"
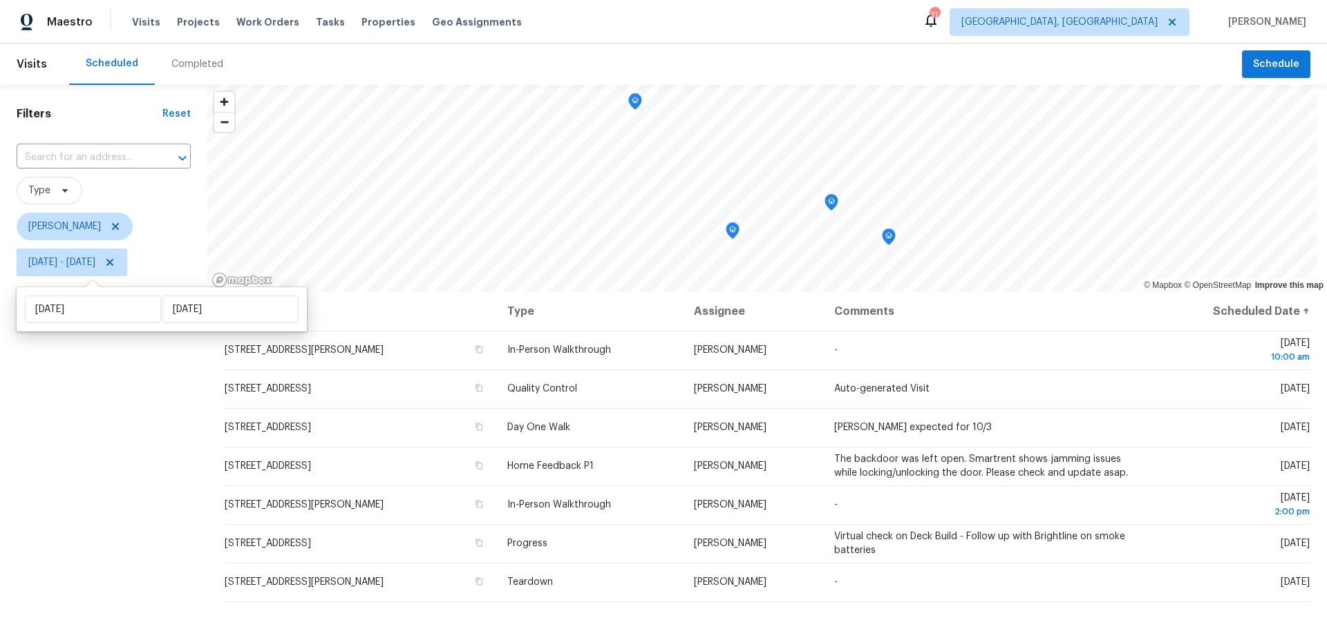
click at [146, 507] on div "Filters Reset ​ Type Keith Hollingsworth Tue, Oct 14 - Tue, Oct 14" at bounding box center [103, 440] width 207 height 711
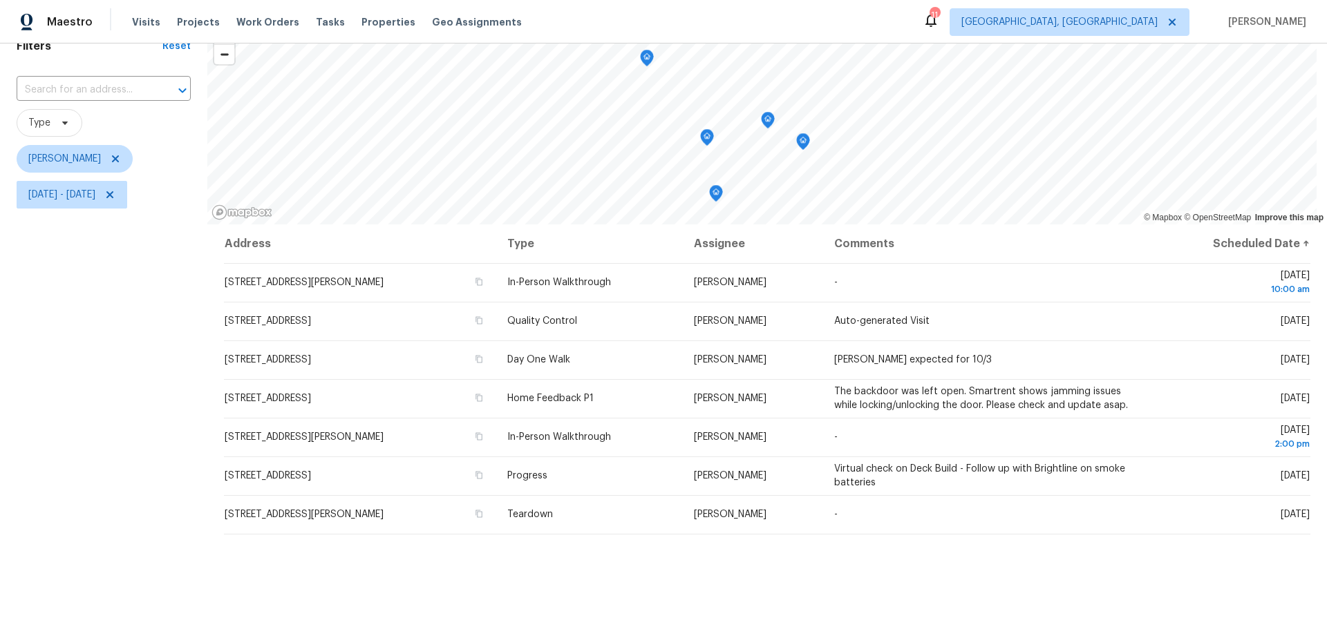
scroll to position [68, 0]
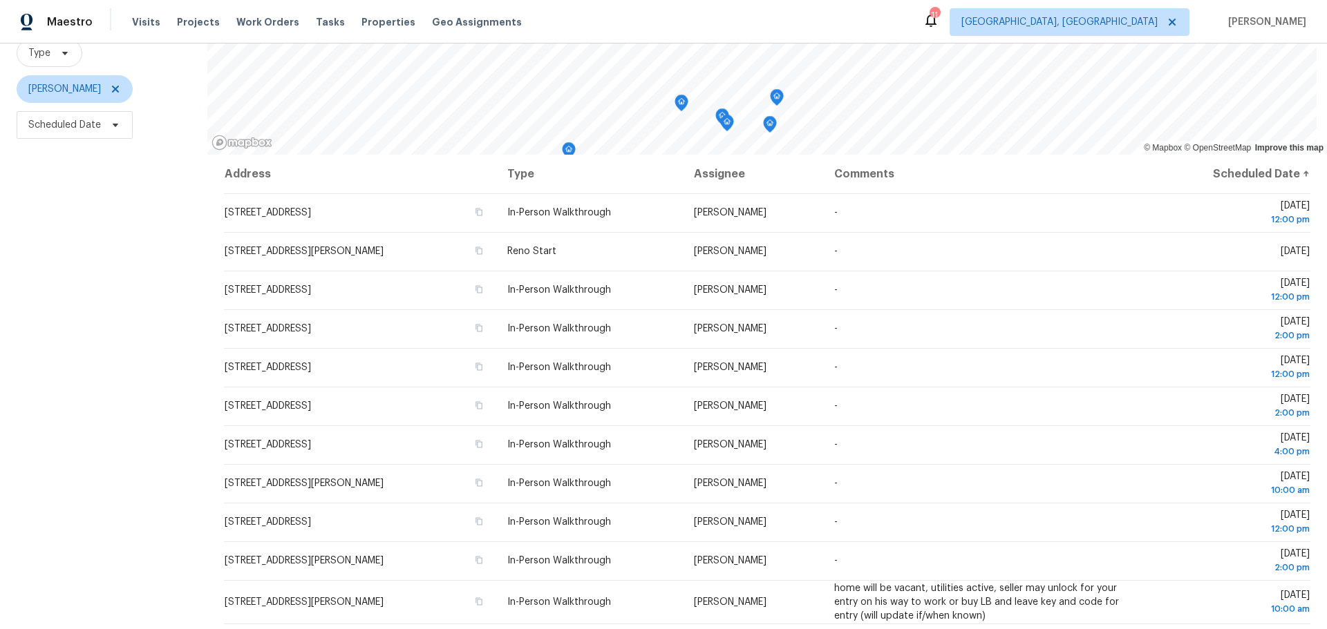
scroll to position [138, 0]
click at [77, 126] on span "Scheduled Date" at bounding box center [64, 124] width 73 height 14
click at [93, 174] on input "text" at bounding box center [93, 172] width 136 height 28
select select "9"
select select "2025"
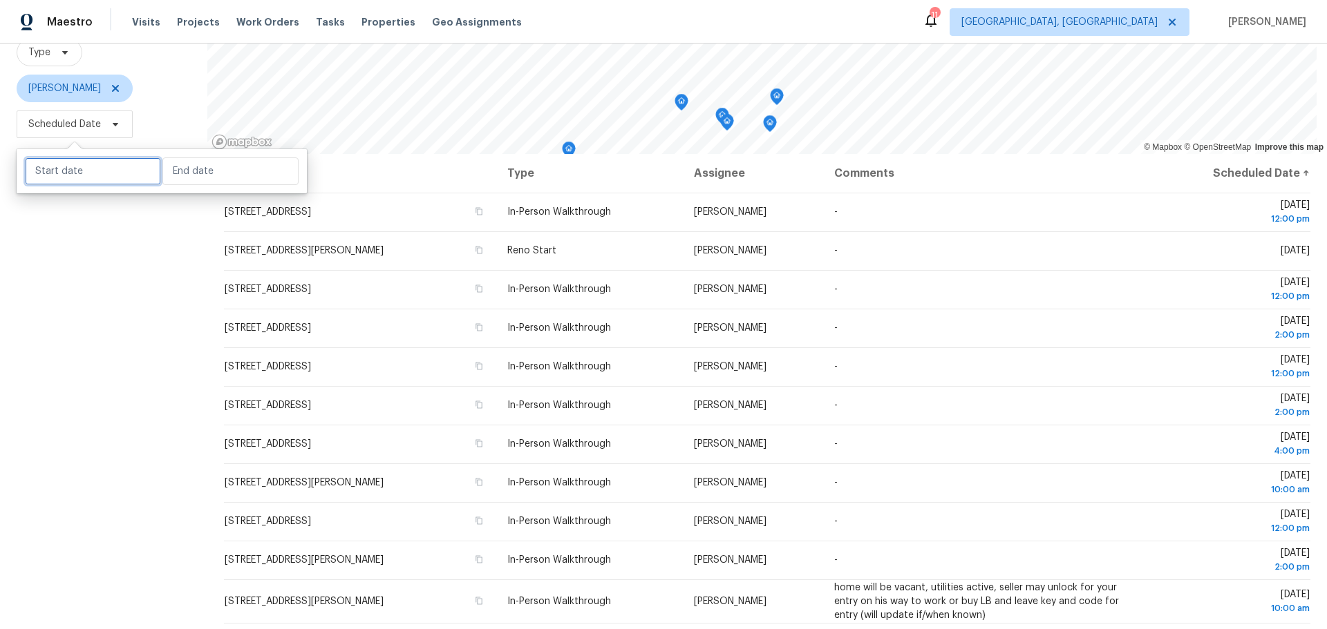
select select "10"
select select "2025"
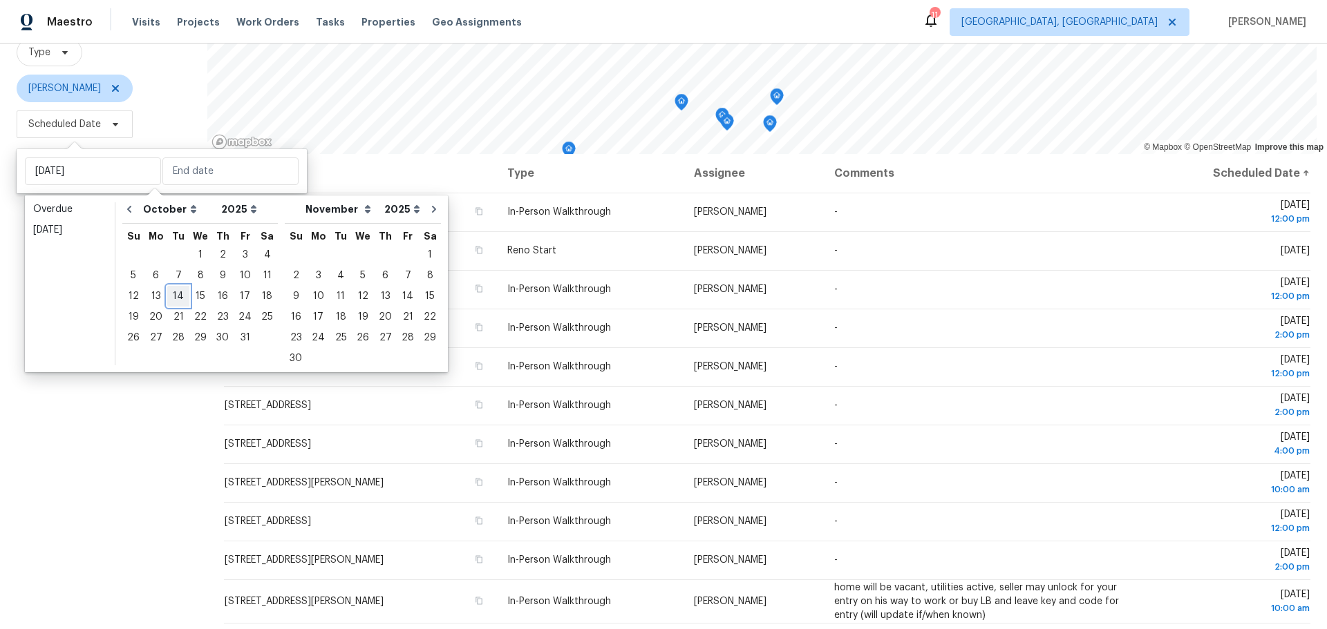
click at [175, 296] on div "14" at bounding box center [178, 296] width 22 height 19
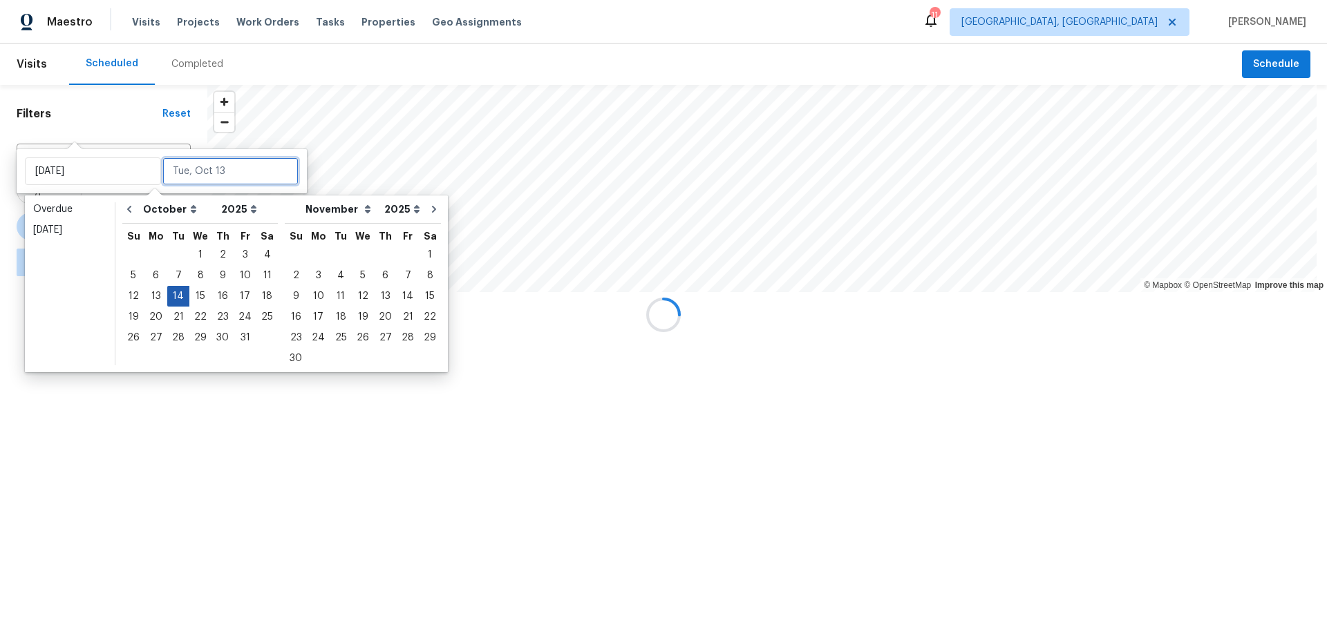
type input "[DATE]"
click at [175, 296] on div "14" at bounding box center [178, 296] width 22 height 19
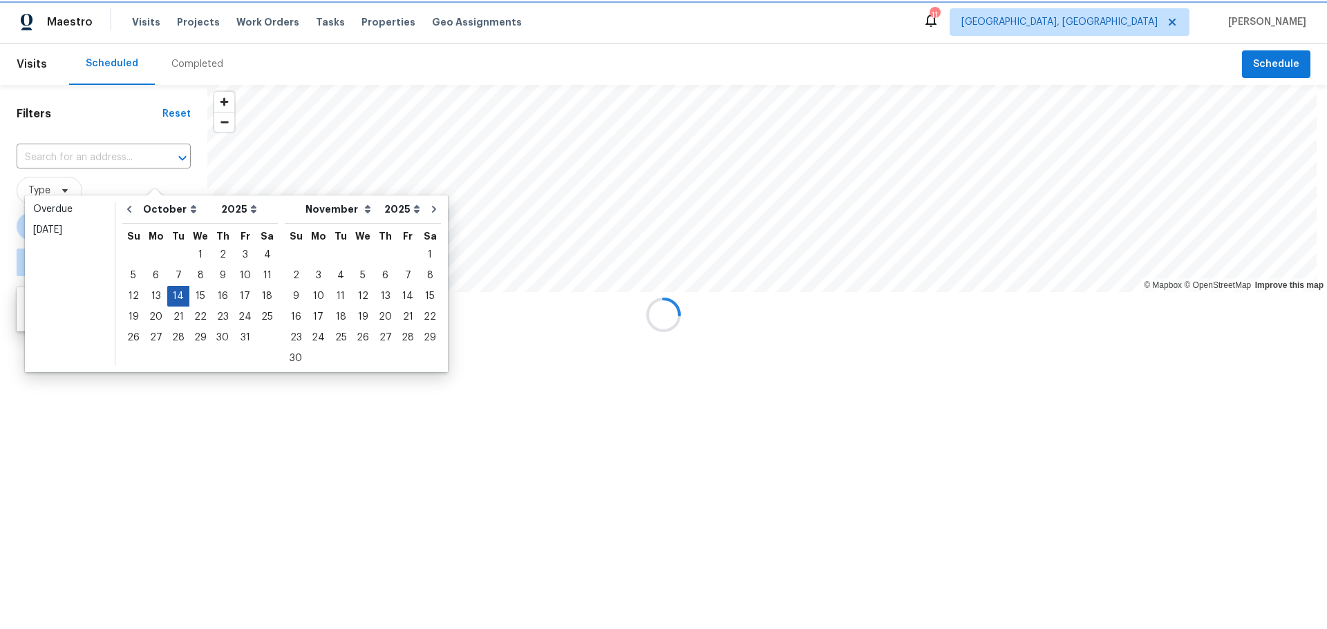
type input "[DATE]"
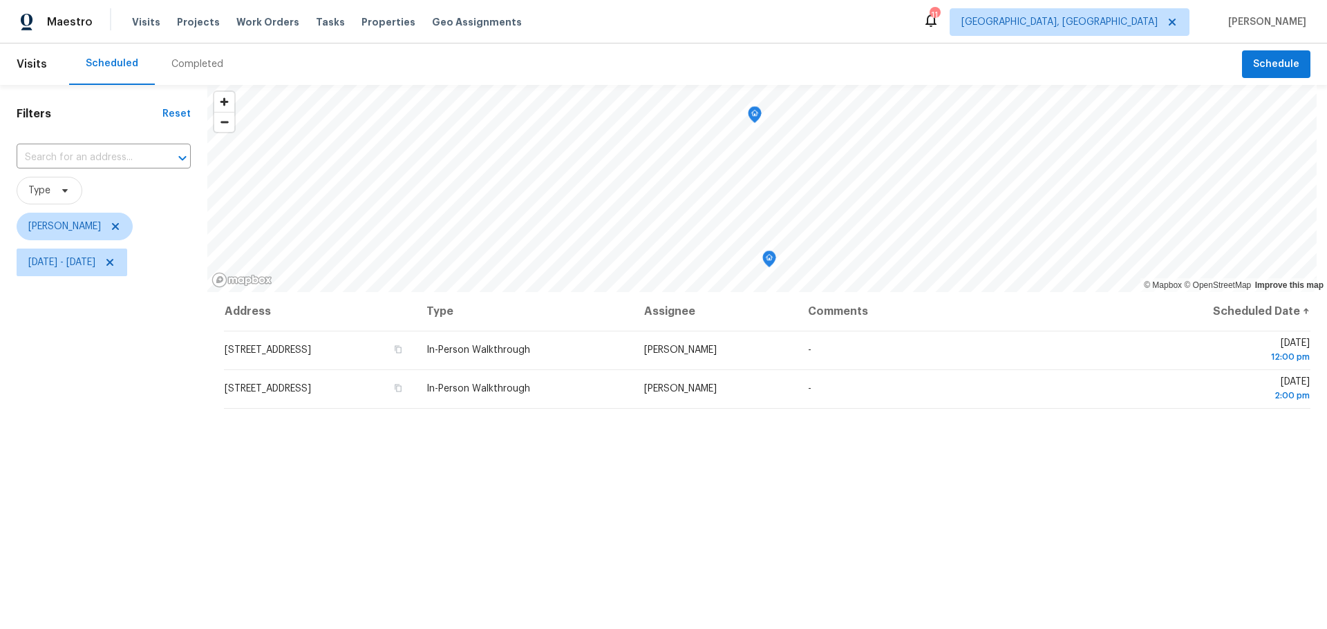
click at [153, 457] on div "Filters Reset ​ Type Michael Foley Tue, Oct 14 - Tue, Oct 14" at bounding box center [103, 440] width 207 height 711
click at [113, 263] on icon at bounding box center [109, 262] width 7 height 7
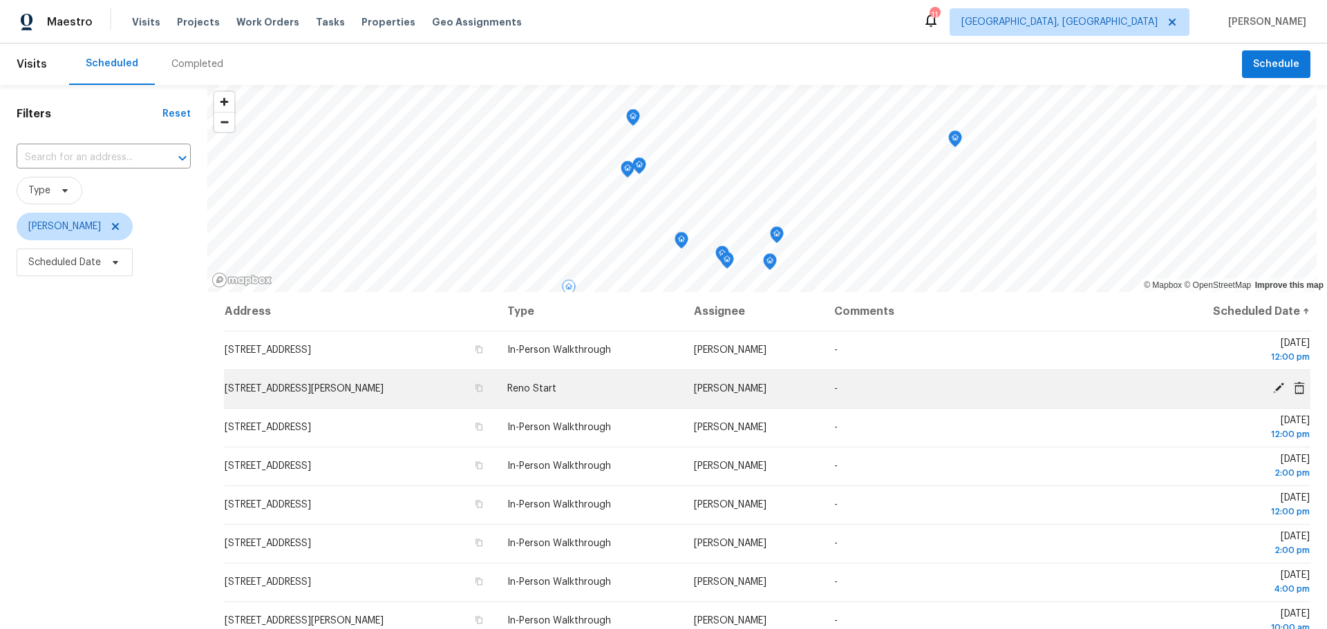
click at [1273, 387] on icon at bounding box center [1278, 388] width 11 height 11
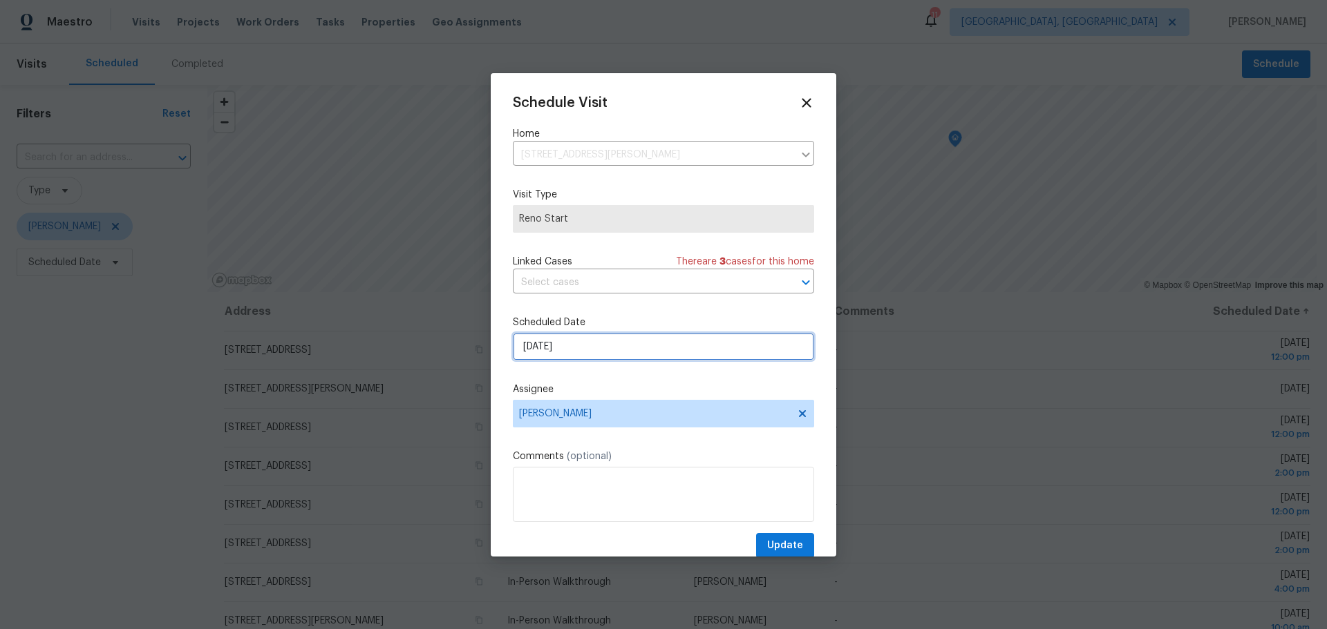
click at [615, 354] on input "[DATE]" at bounding box center [663, 347] width 301 height 28
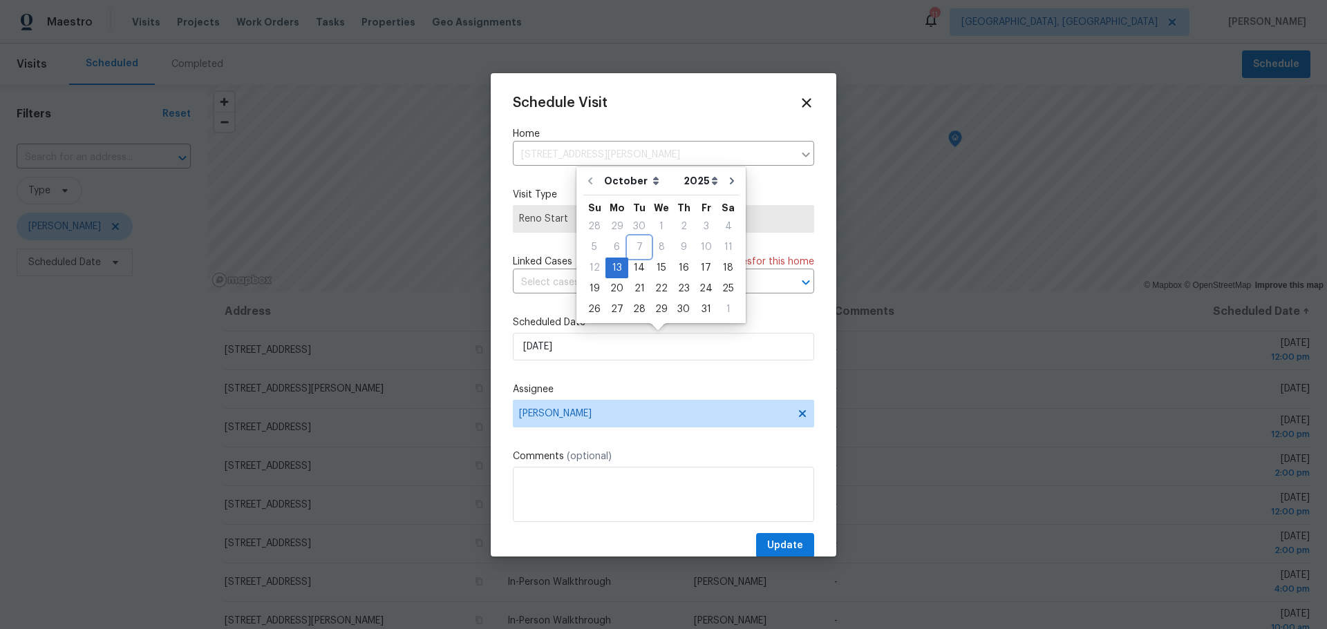
click at [638, 257] on div "7" at bounding box center [639, 247] width 22 height 21
click at [638, 270] on div "14" at bounding box center [639, 267] width 22 height 19
type input "[DATE]"
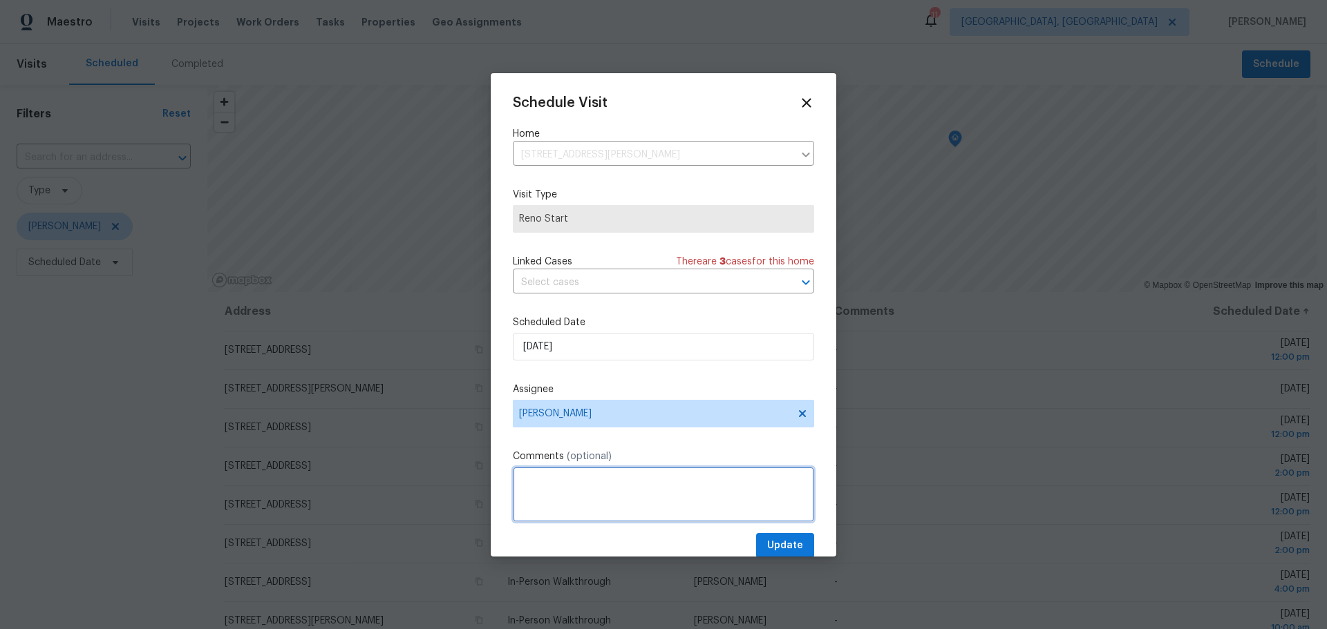
click at [685, 486] on textarea at bounding box center [663, 494] width 301 height 55
type textarea "R"
type textarea "Write up review notes for Kim for D1W in slack"
click at [771, 543] on span "Update" at bounding box center [785, 546] width 36 height 17
